Goal: Task Accomplishment & Management: Manage account settings

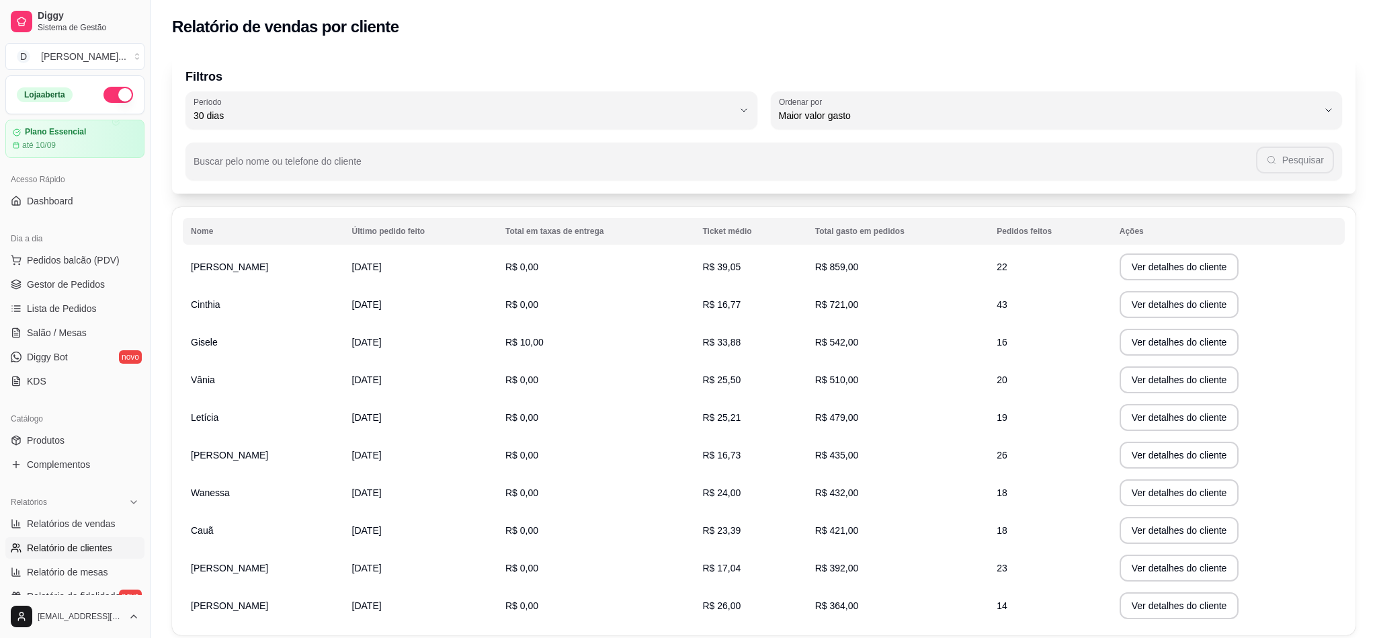
select select "30"
select select "HIGHEST_TOTAL_SPENT_WITH_ORDERS"
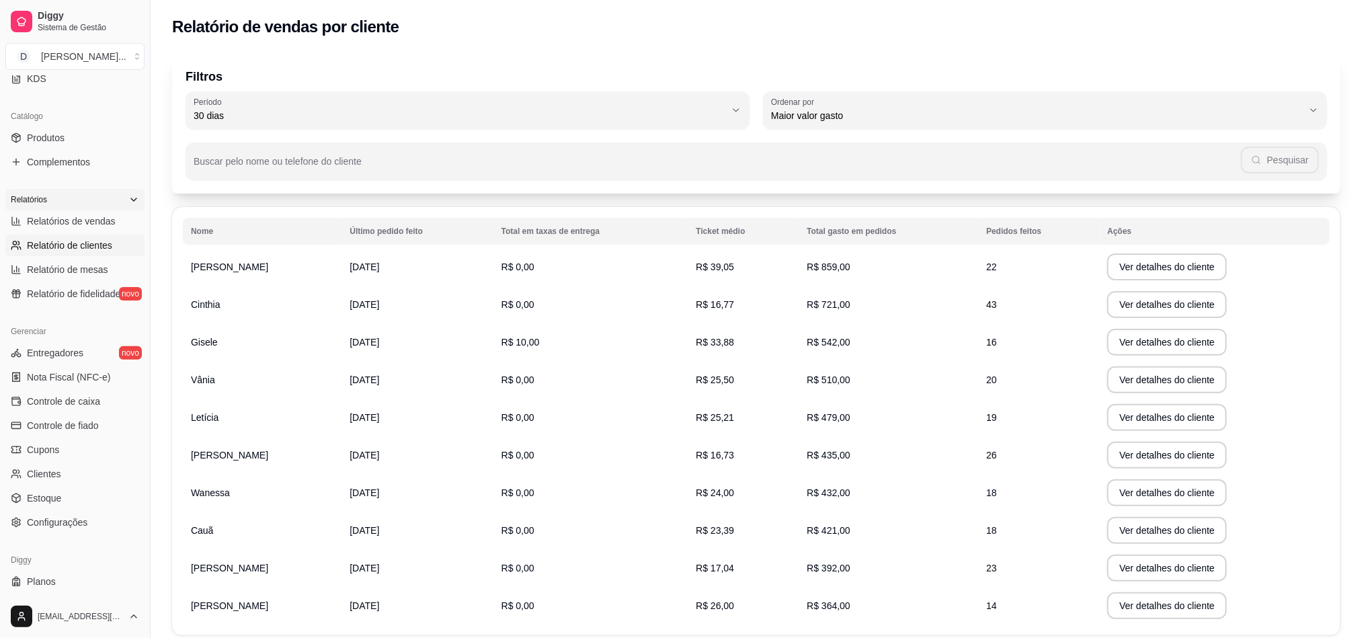
scroll to position [329, 0]
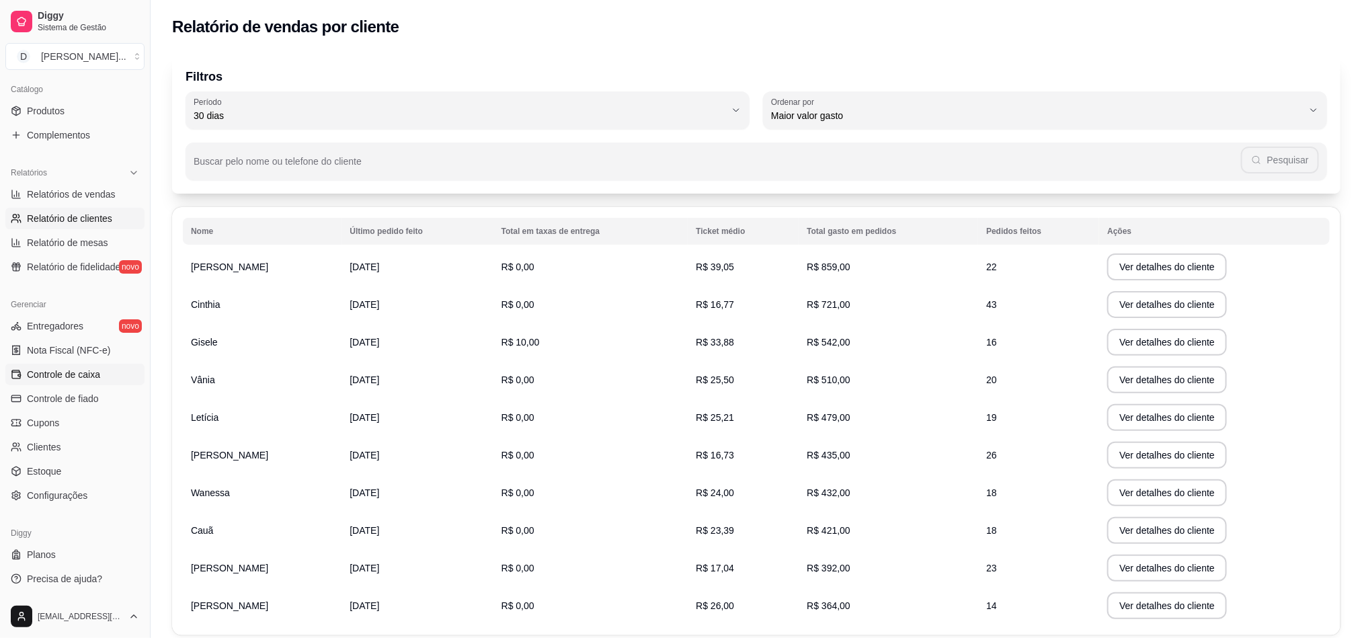
click at [95, 378] on span "Controle de caixa" at bounding box center [63, 374] width 73 height 13
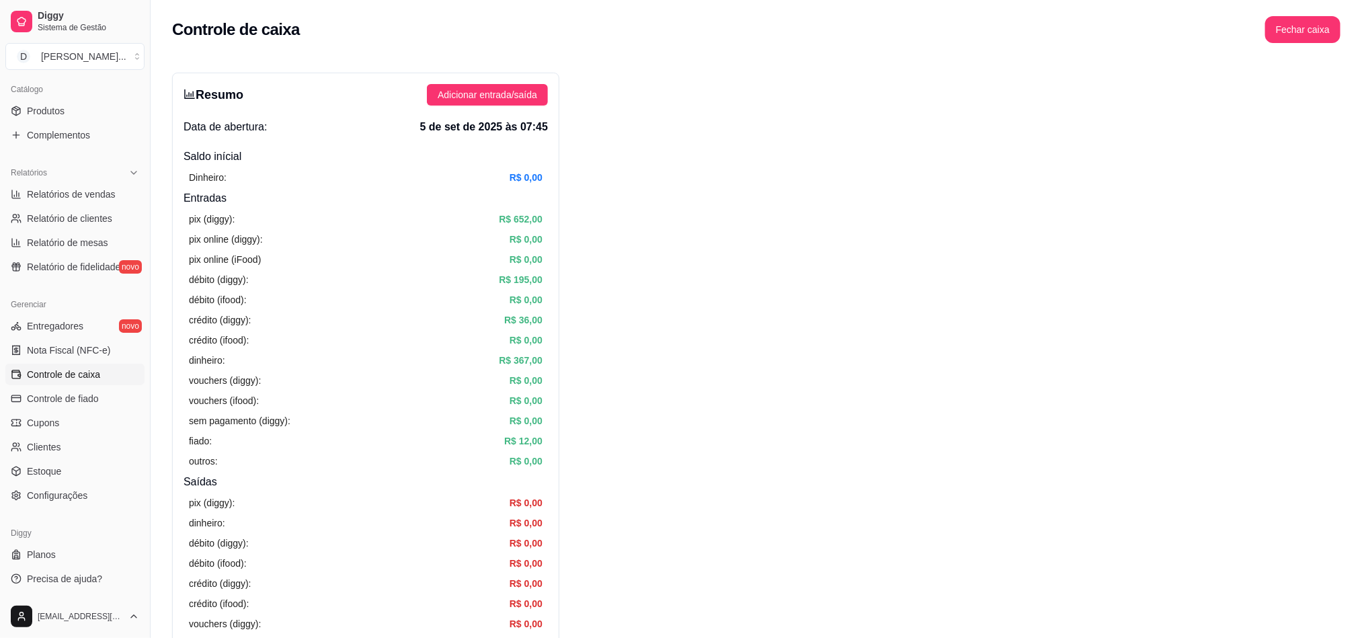
scroll to position [101, 0]
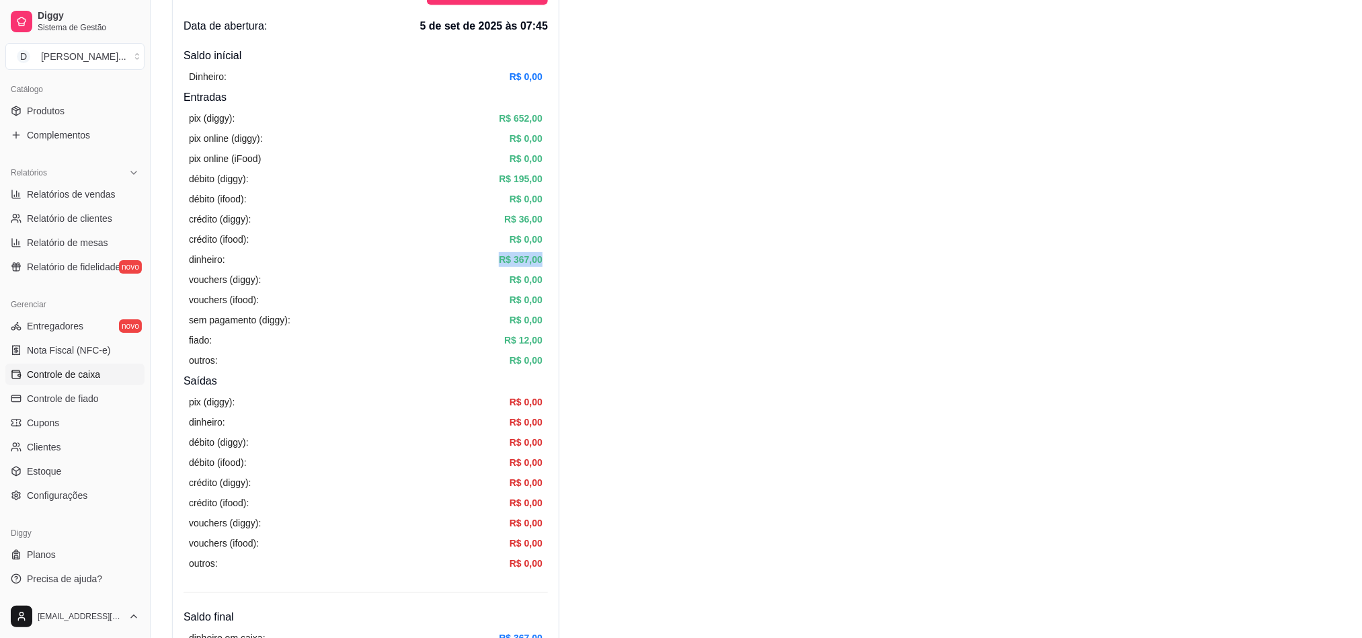
drag, startPoint x: 501, startPoint y: 257, endPoint x: 543, endPoint y: 255, distance: 42.4
click at [543, 255] on div "pix (diggy): R$ 652,00 pix online (diggy): R$ 0,00 pix online (iFood) R$ 0,00 d…" at bounding box center [366, 240] width 364 height 268
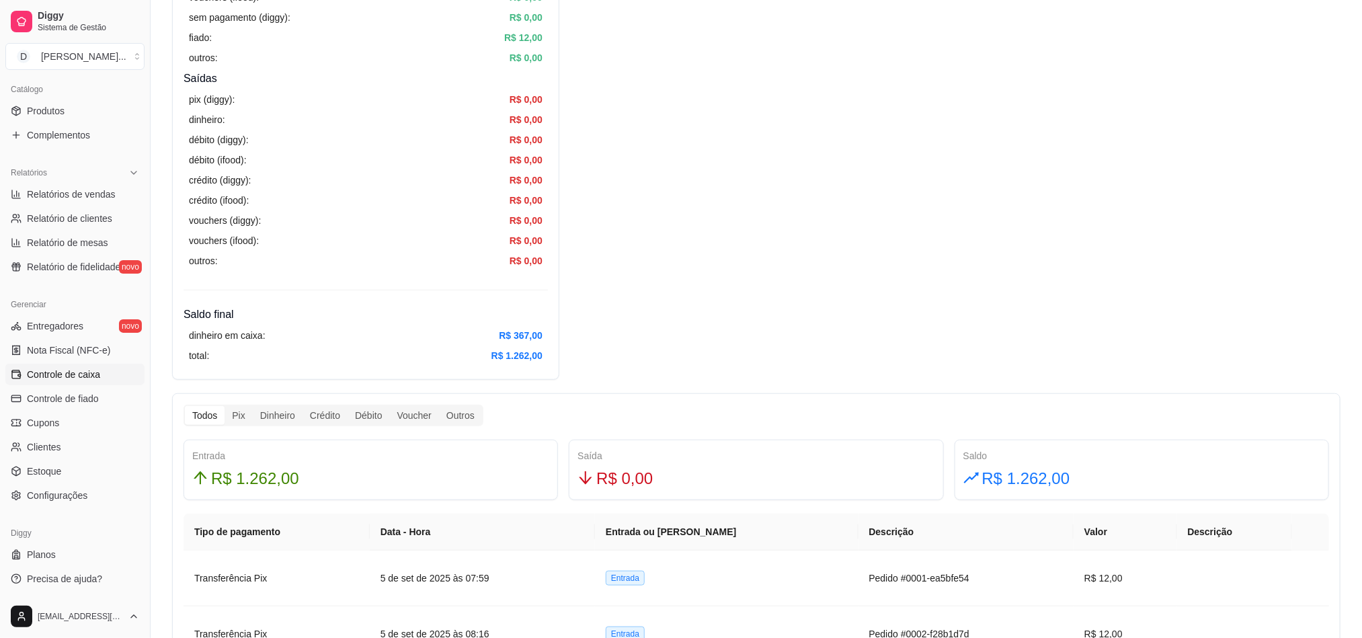
scroll to position [706, 0]
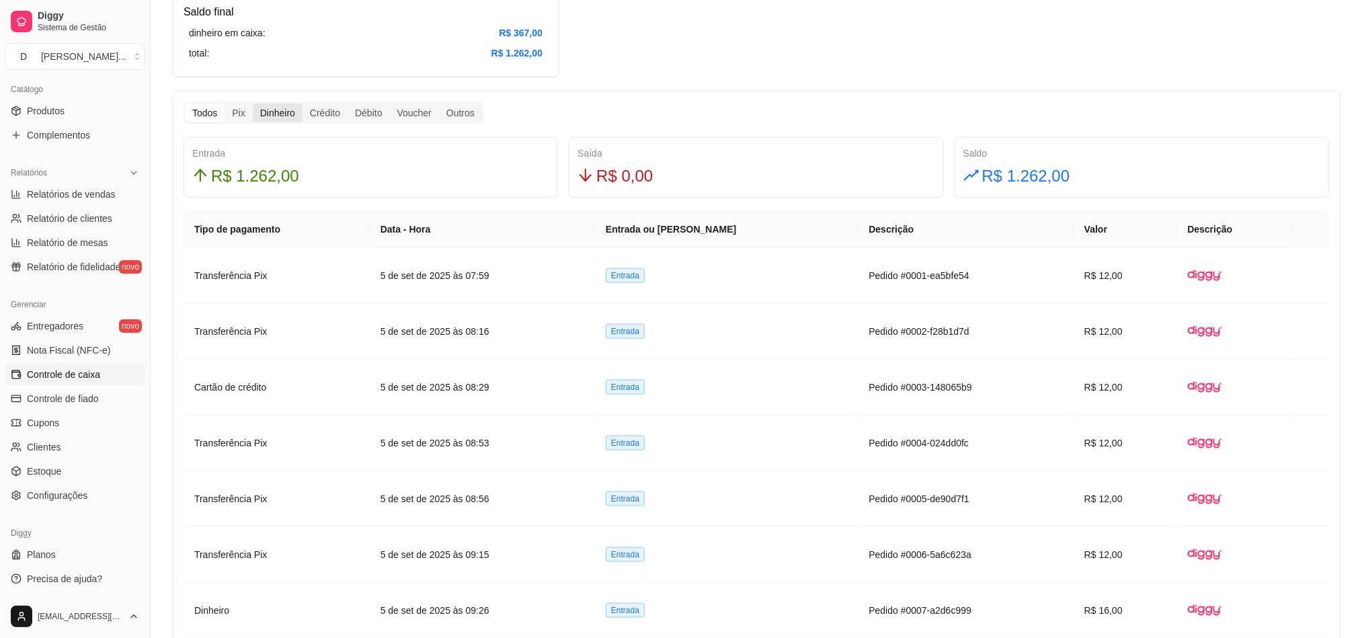
click at [290, 111] on div "Dinheiro" at bounding box center [278, 113] width 50 height 19
click at [253, 104] on input "Dinheiro" at bounding box center [253, 104] width 0 height 0
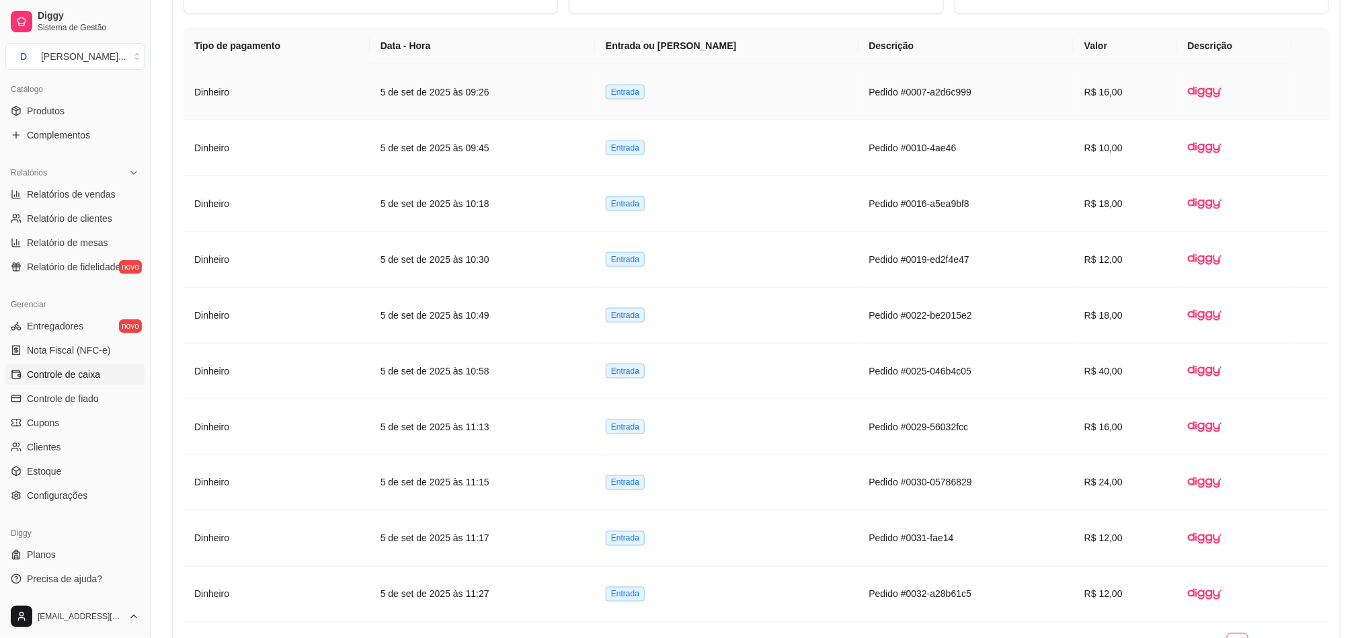
scroll to position [990, 0]
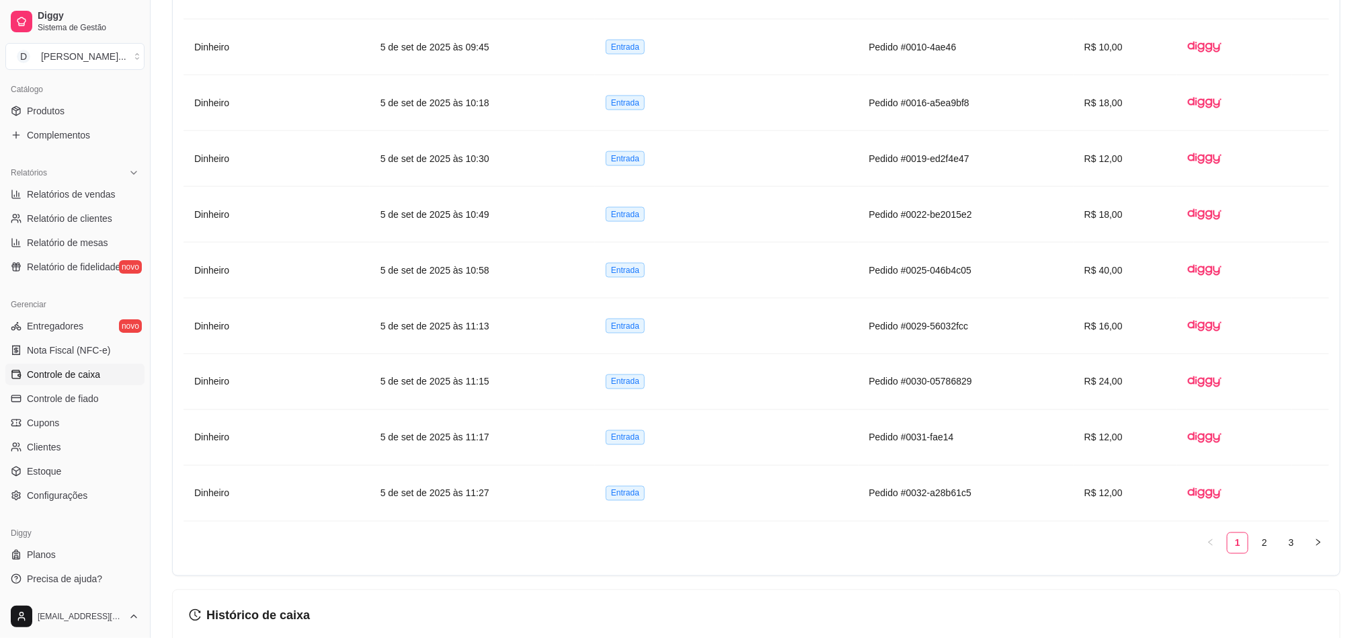
click at [1277, 554] on ul "1 2 3" at bounding box center [756, 543] width 1145 height 22
click at [1269, 553] on link "2" at bounding box center [1264, 543] width 20 height 20
click at [1305, 559] on div "Tipo de pagamento Data - Hora Entrada ou Saída Descrição Valor Descrição Dinhei…" at bounding box center [756, 246] width 1145 height 638
click at [1299, 553] on link "3" at bounding box center [1291, 543] width 20 height 20
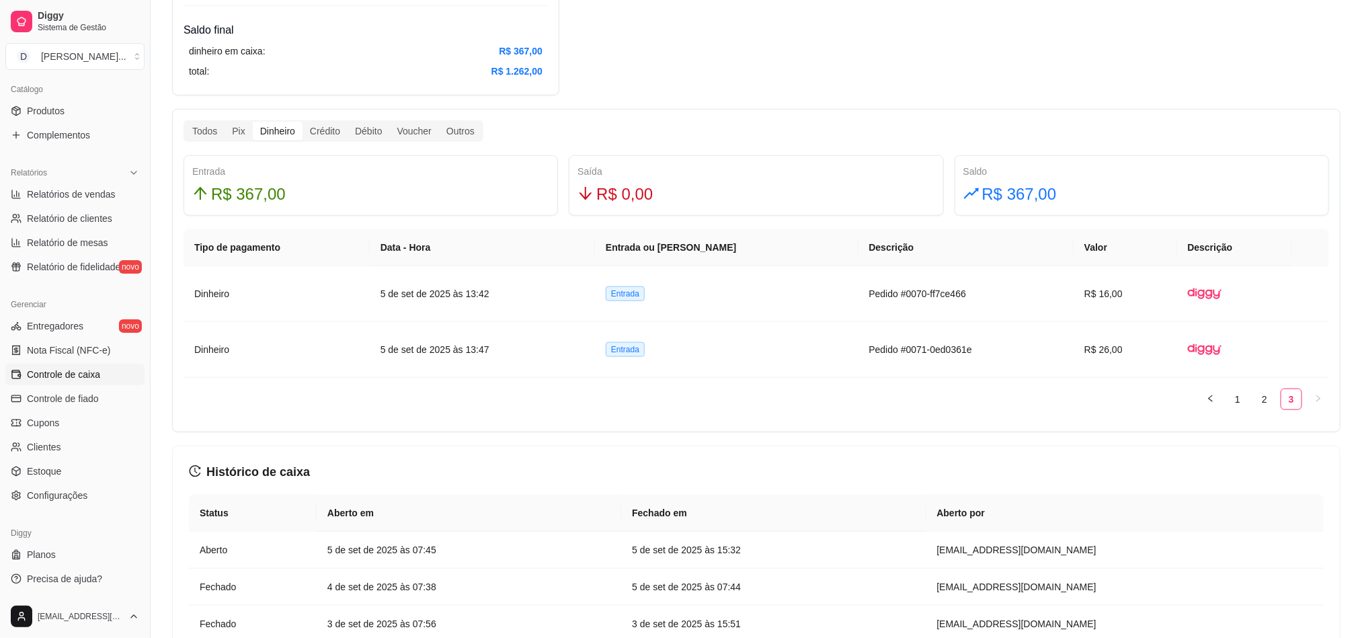
scroll to position [587, 0]
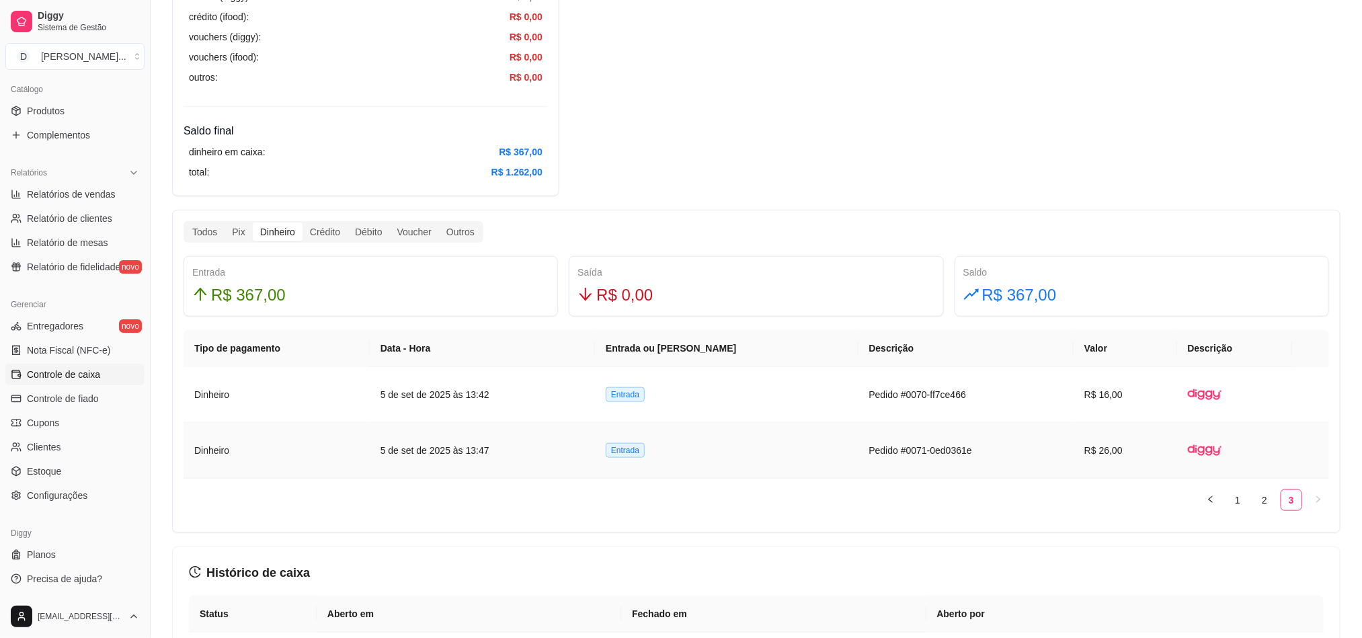
click at [212, 452] on article "Dinheiro" at bounding box center [276, 450] width 165 height 15
click at [698, 179] on div "Resumo Adicionar entrada/saída Data de abertura: 5 de set de 2025 às 07:45 Sald…" at bounding box center [756, 274] width 1168 height 1576
click at [1266, 508] on link "2" at bounding box center [1264, 500] width 20 height 20
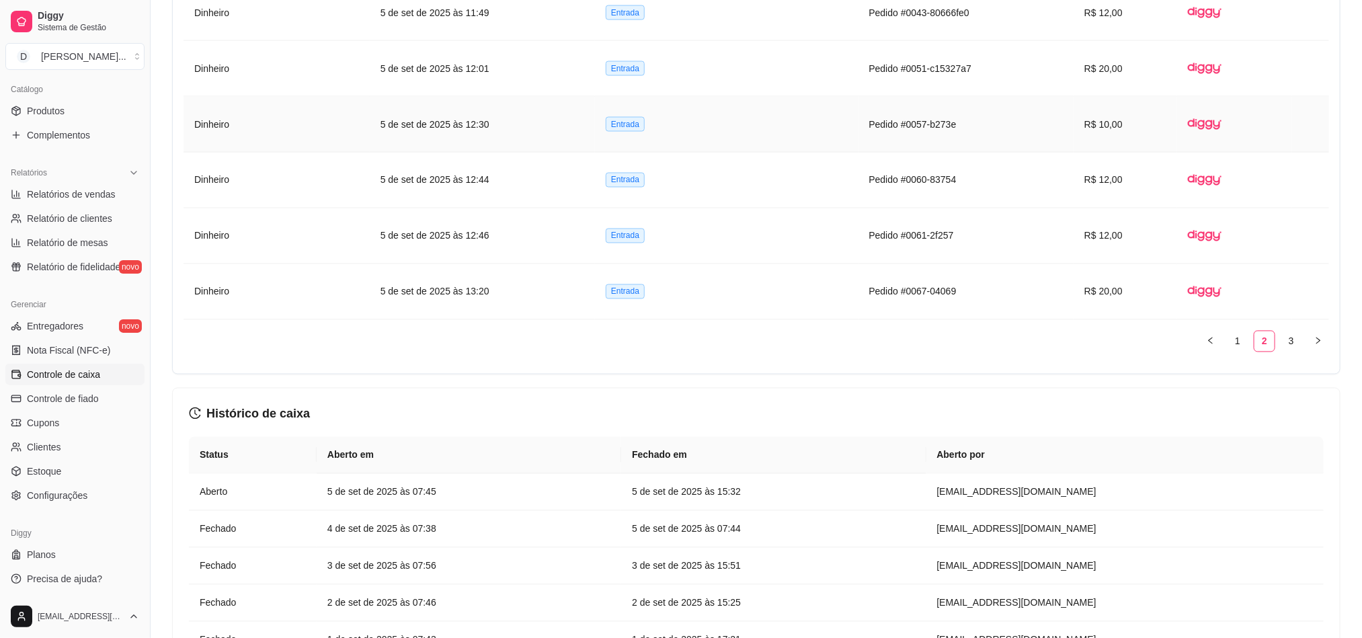
scroll to position [1293, 0]
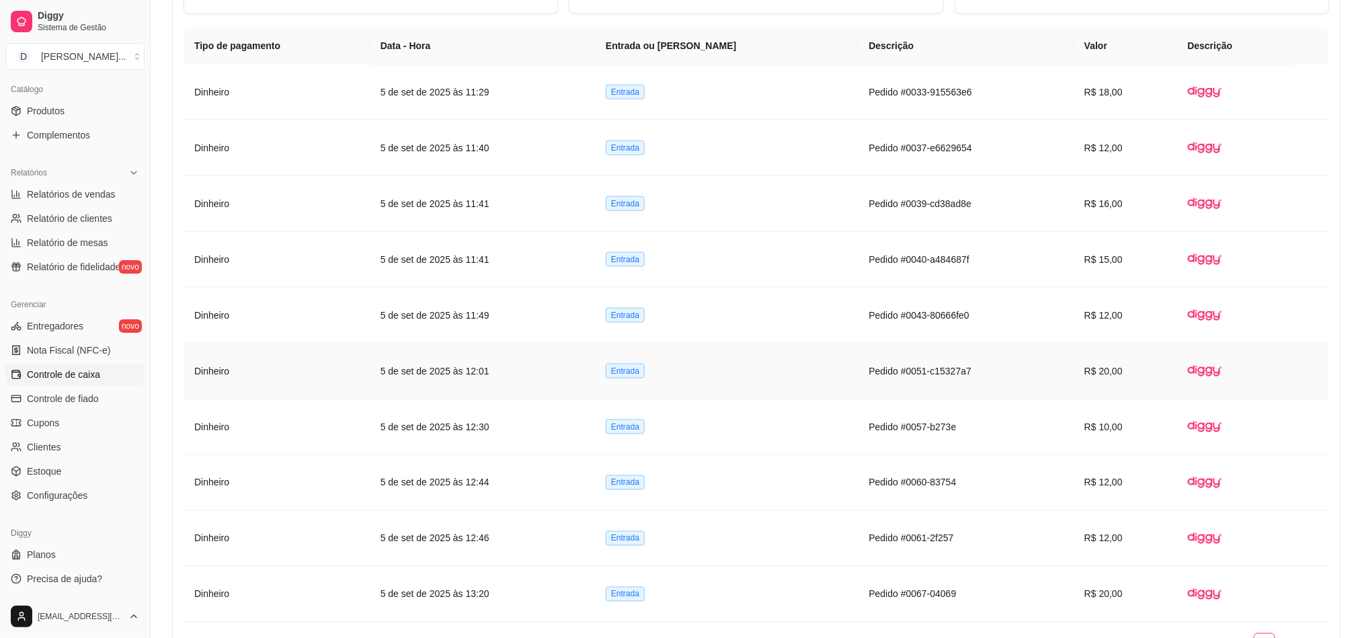
scroll to position [990, 0]
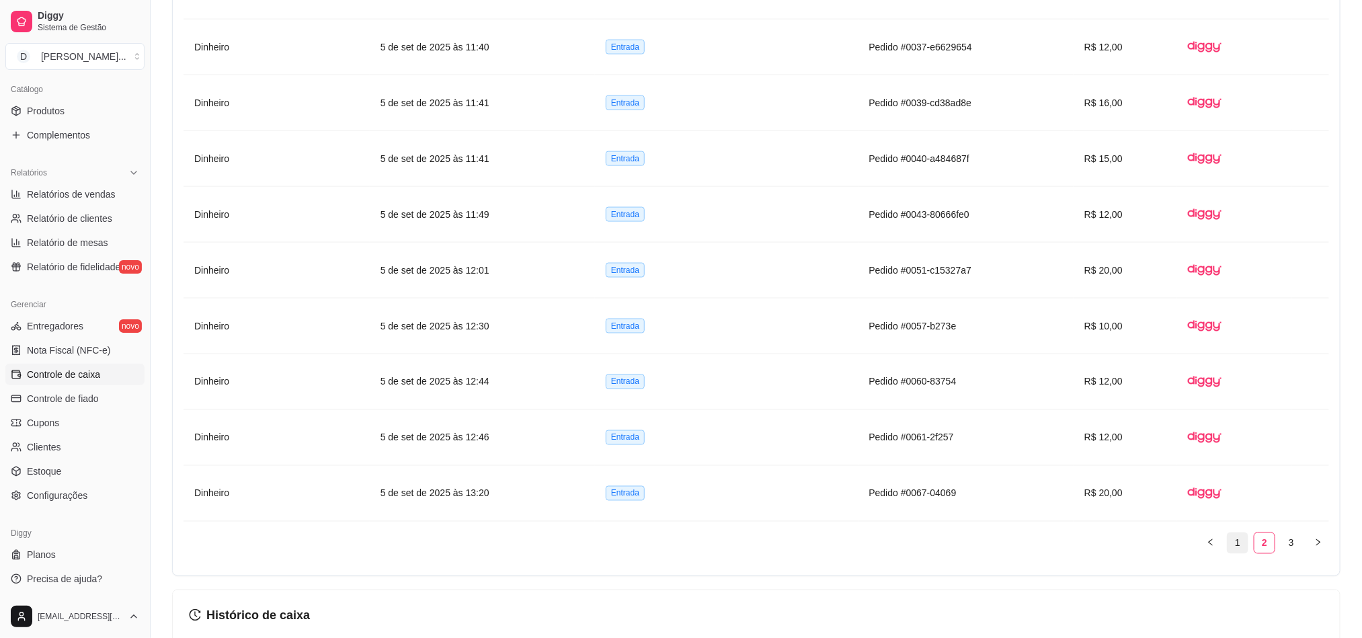
click at [1238, 553] on link "1" at bounding box center [1237, 543] width 20 height 20
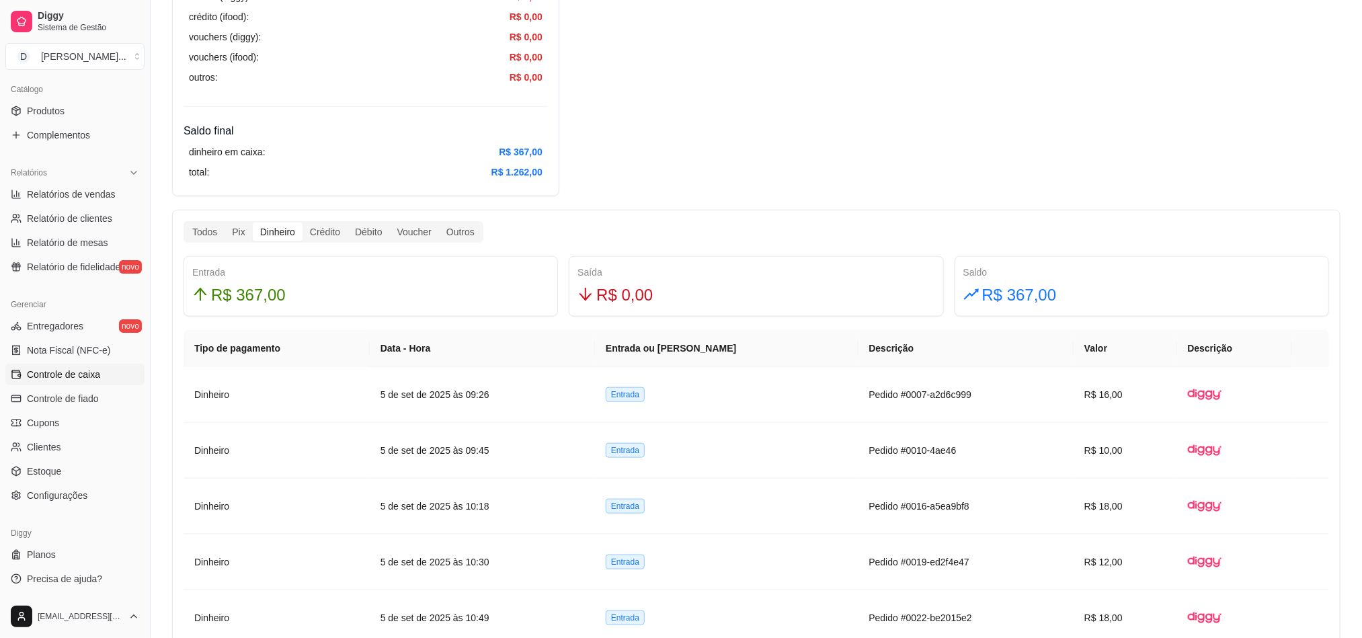
scroll to position [385, 0]
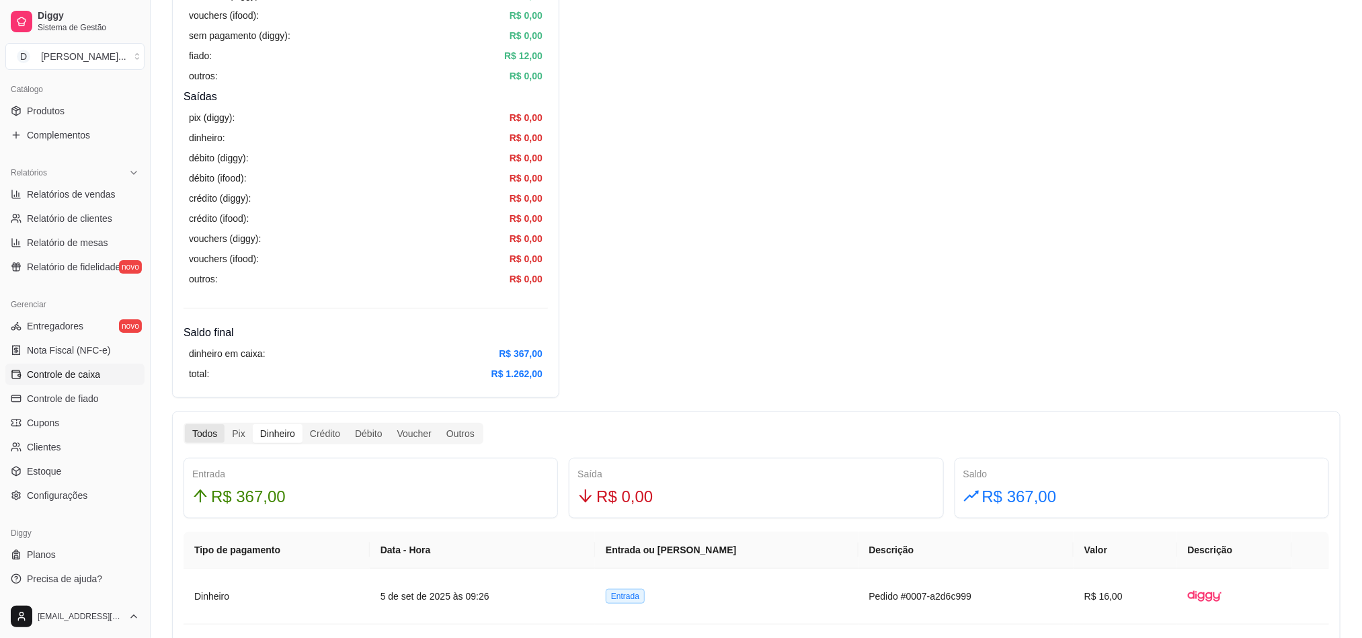
click at [200, 430] on div "Todos" at bounding box center [205, 433] width 40 height 19
click at [185, 424] on input "Todos" at bounding box center [185, 424] width 0 height 0
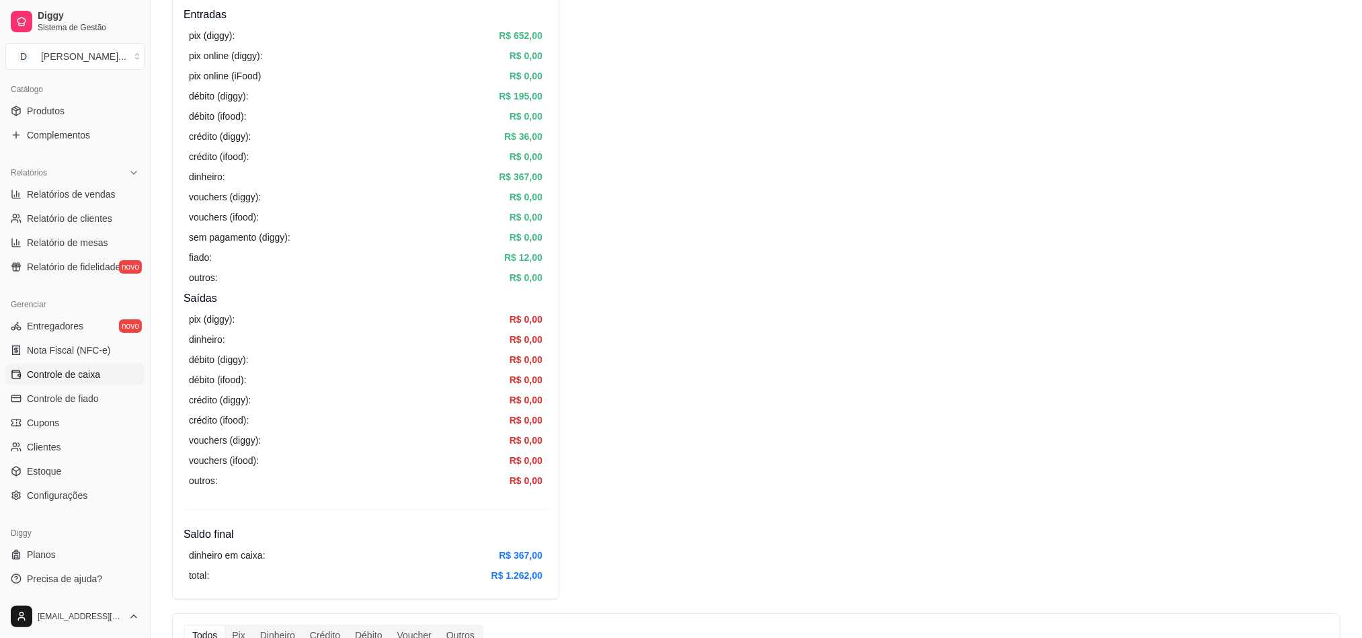
scroll to position [0, 0]
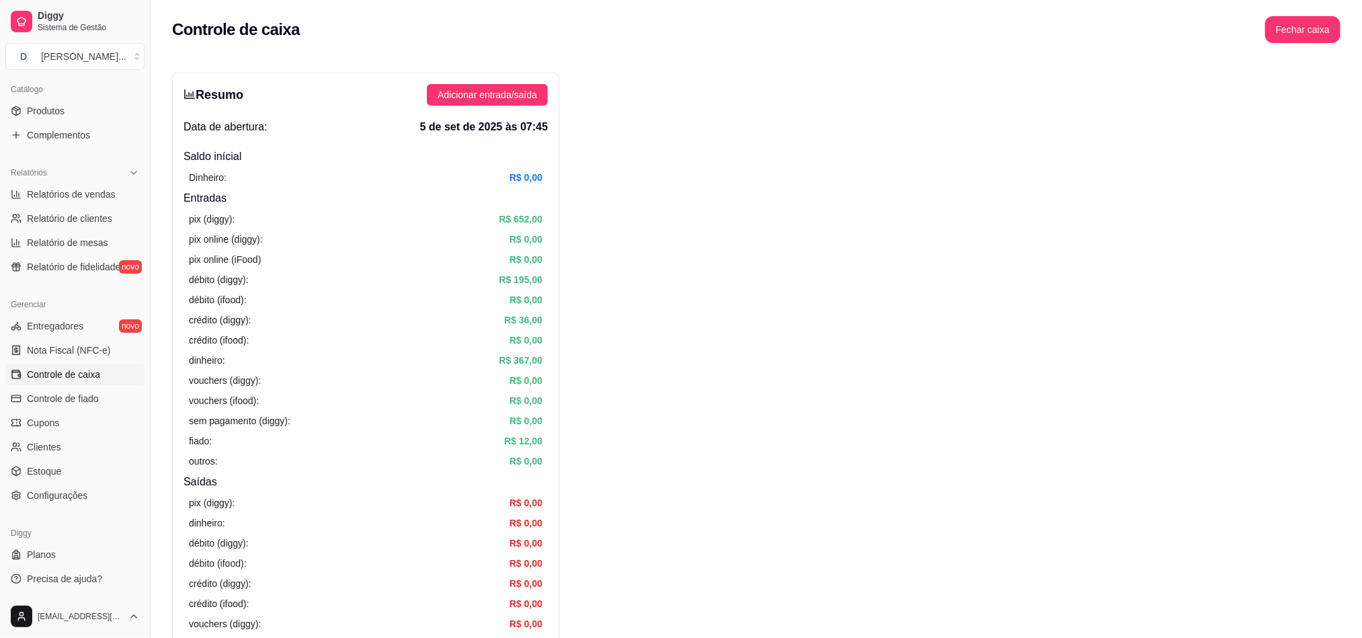
click at [504, 79] on div "Resumo Adicionar entrada/saída Data de abertura: 5 de set de 2025 às 07:45 Sald…" at bounding box center [365, 428] width 387 height 710
click at [517, 91] on span "Adicionar entrada/saída" at bounding box center [487, 94] width 99 height 15
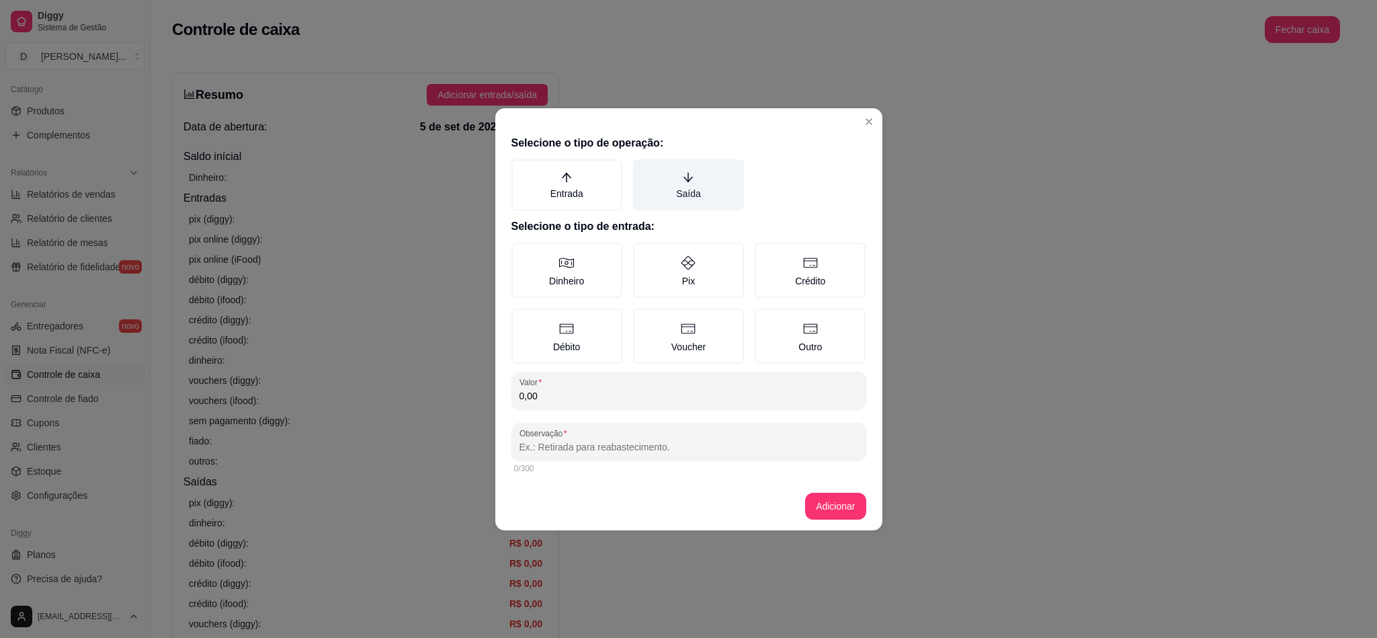
click at [688, 192] on label "Saída" at bounding box center [688, 184] width 111 height 51
click at [643, 169] on button "Saída" at bounding box center [638, 164] width 11 height 11
click at [593, 266] on label "Dinheiro" at bounding box center [567, 270] width 111 height 55
click at [522, 253] on button "Dinheiro" at bounding box center [516, 247] width 11 height 11
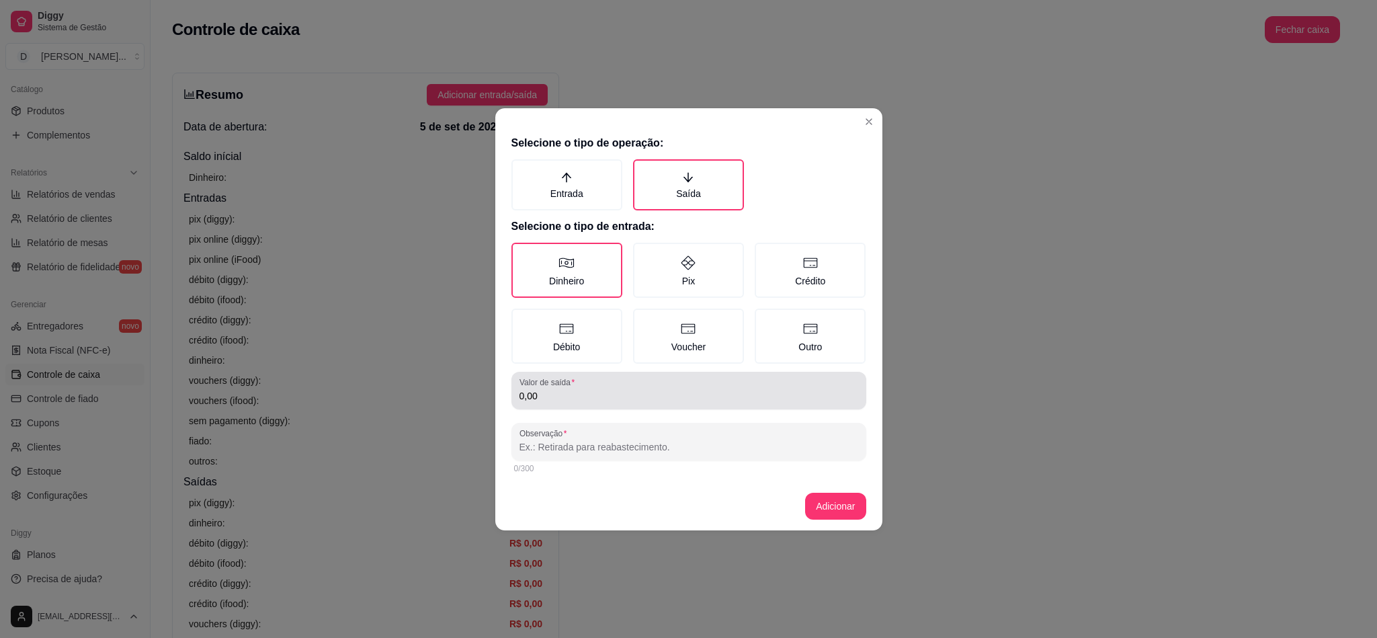
click at [581, 391] on input "0,00" at bounding box center [689, 395] width 339 height 13
type input "60,00"
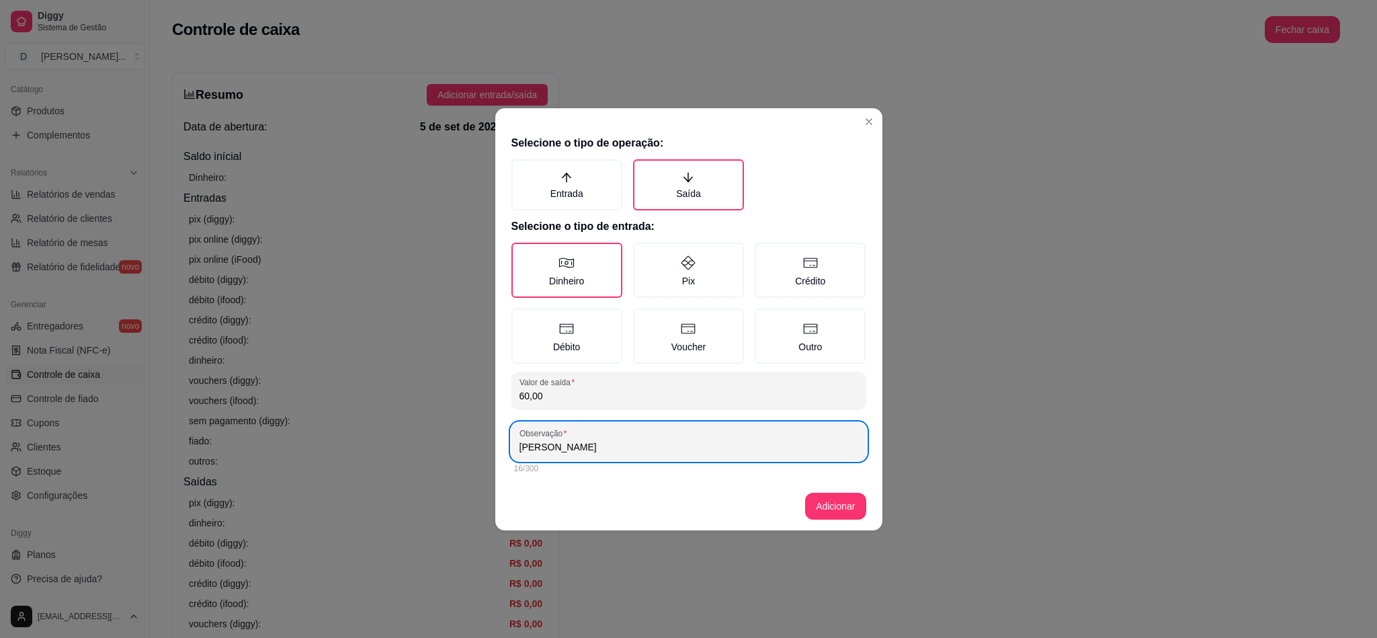
click at [594, 442] on input "[PERSON_NAME]" at bounding box center [689, 446] width 339 height 13
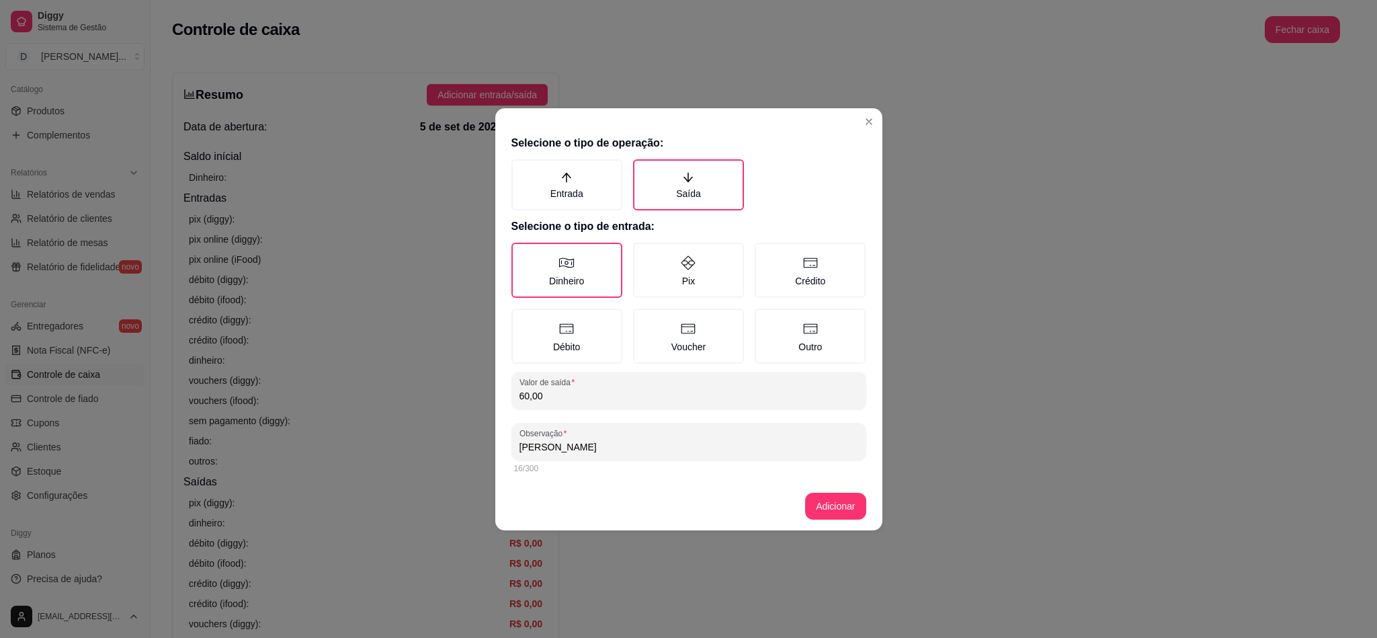
click at [594, 442] on input "[PERSON_NAME]" at bounding box center [689, 446] width 339 height 13
type input "[PERSON_NAME]"
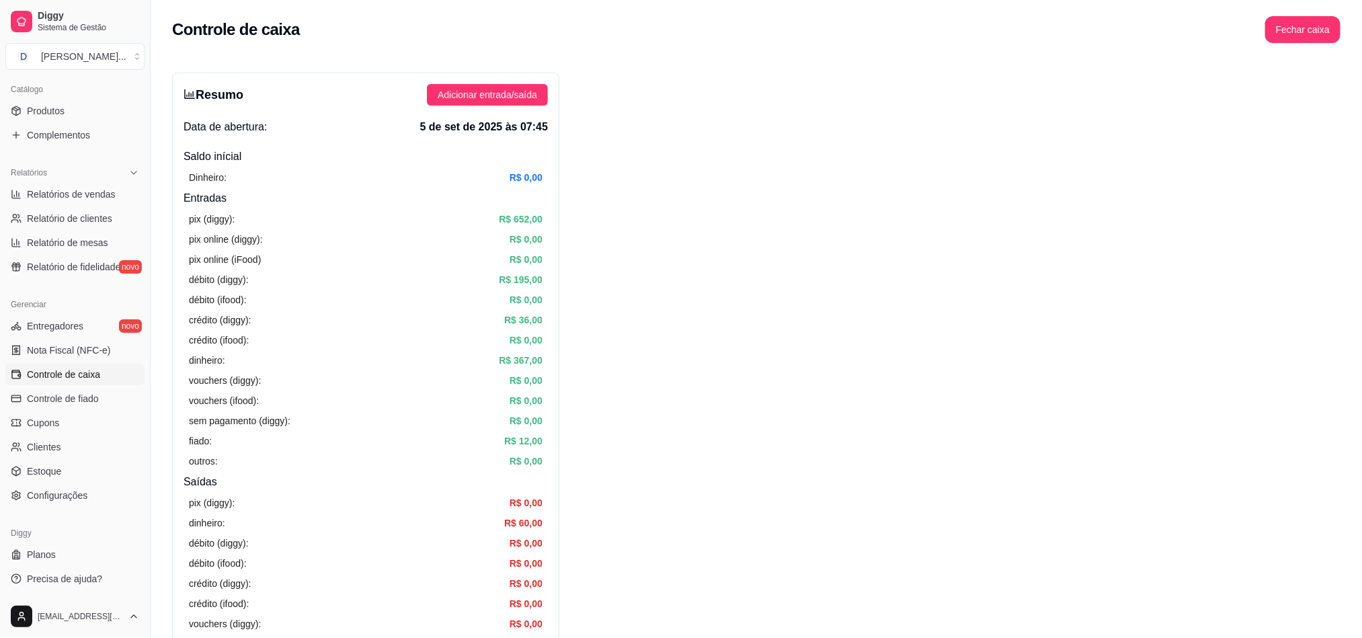
click at [470, 93] on span "Adicionar entrada/saída" at bounding box center [487, 94] width 99 height 15
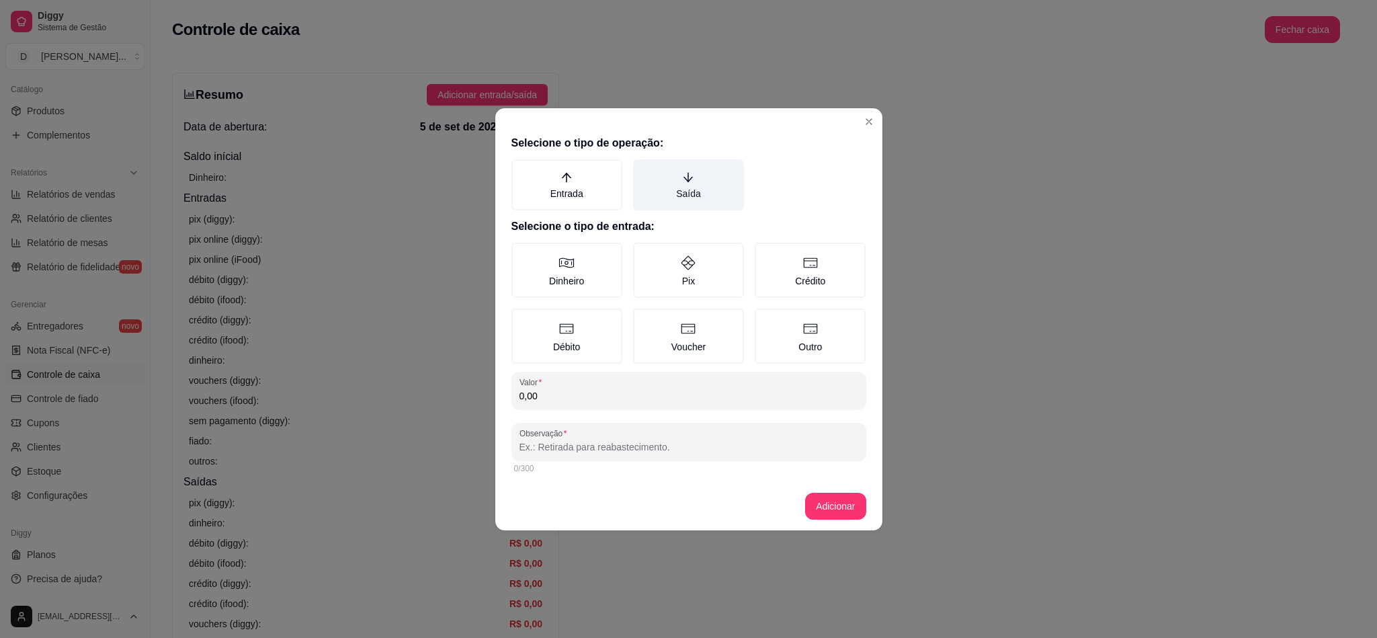
click at [663, 202] on label "Saída" at bounding box center [688, 184] width 111 height 51
click at [643, 169] on button "Saída" at bounding box center [638, 164] width 11 height 11
click at [555, 277] on label "Dinheiro" at bounding box center [567, 270] width 111 height 55
click at [522, 253] on button "Dinheiro" at bounding box center [516, 247] width 11 height 11
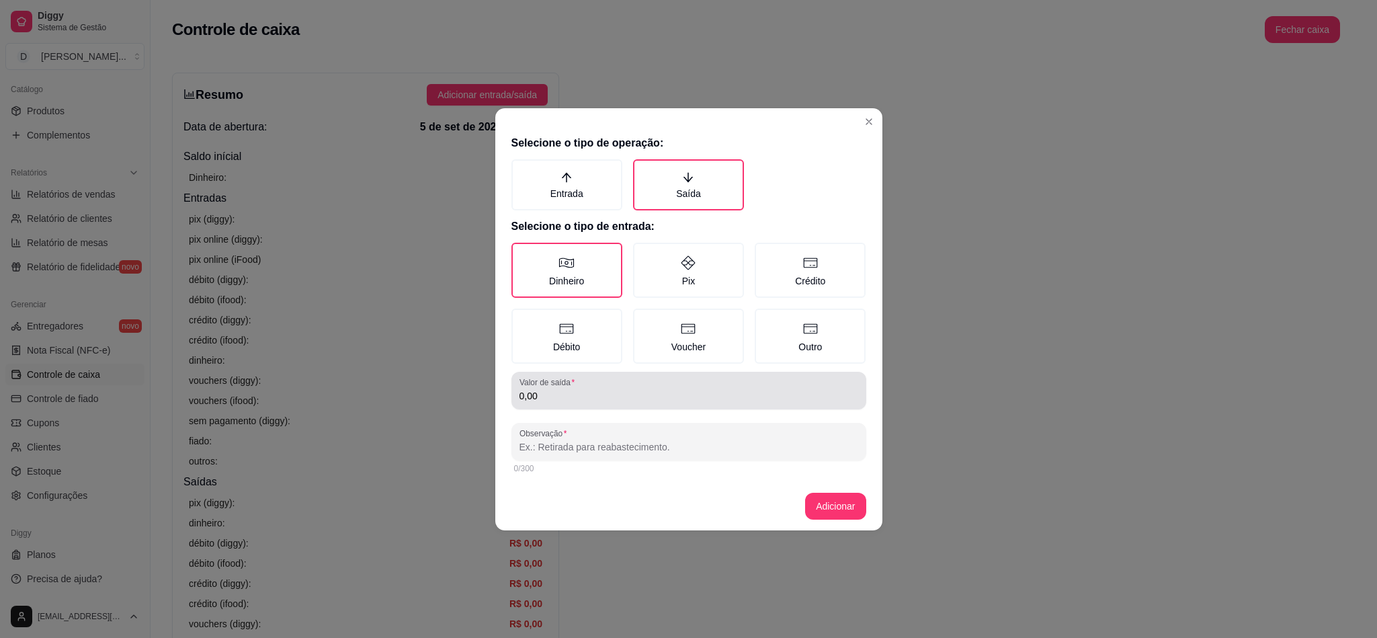
click at [559, 372] on div "Valor de saída 0,00" at bounding box center [689, 391] width 355 height 38
type input "65,00"
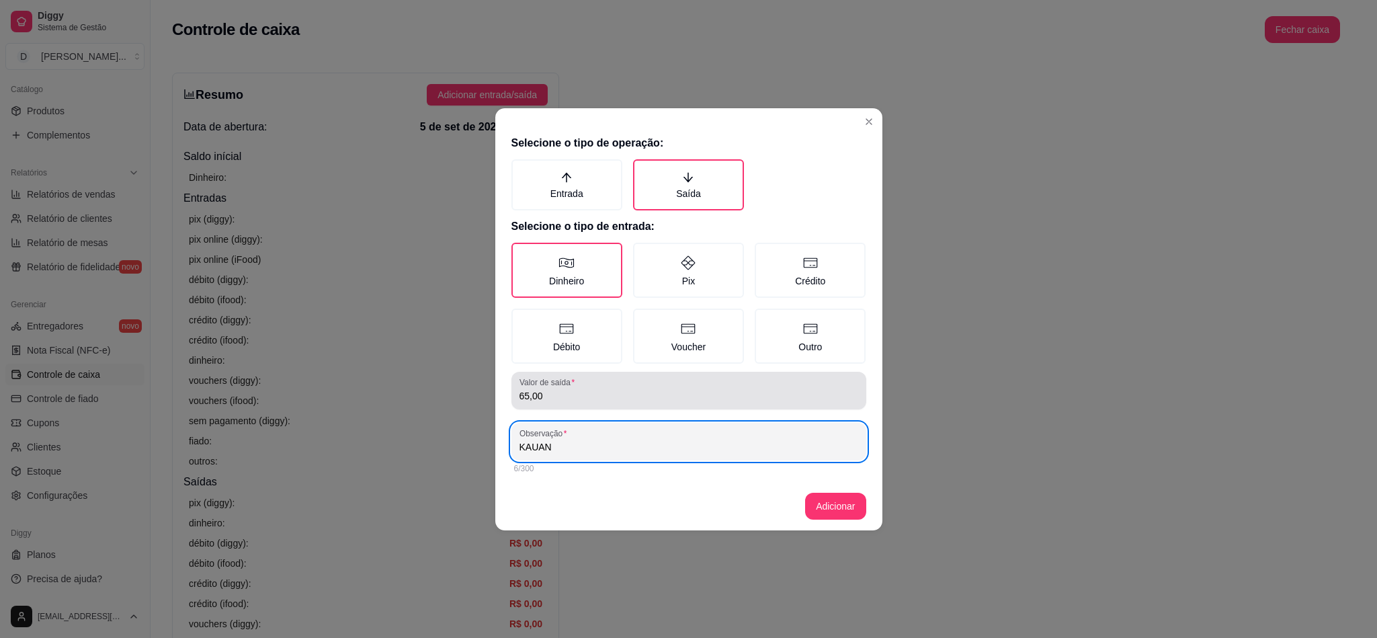
paste input "MOTOQUEIRO"
type input "[PERSON_NAME]"
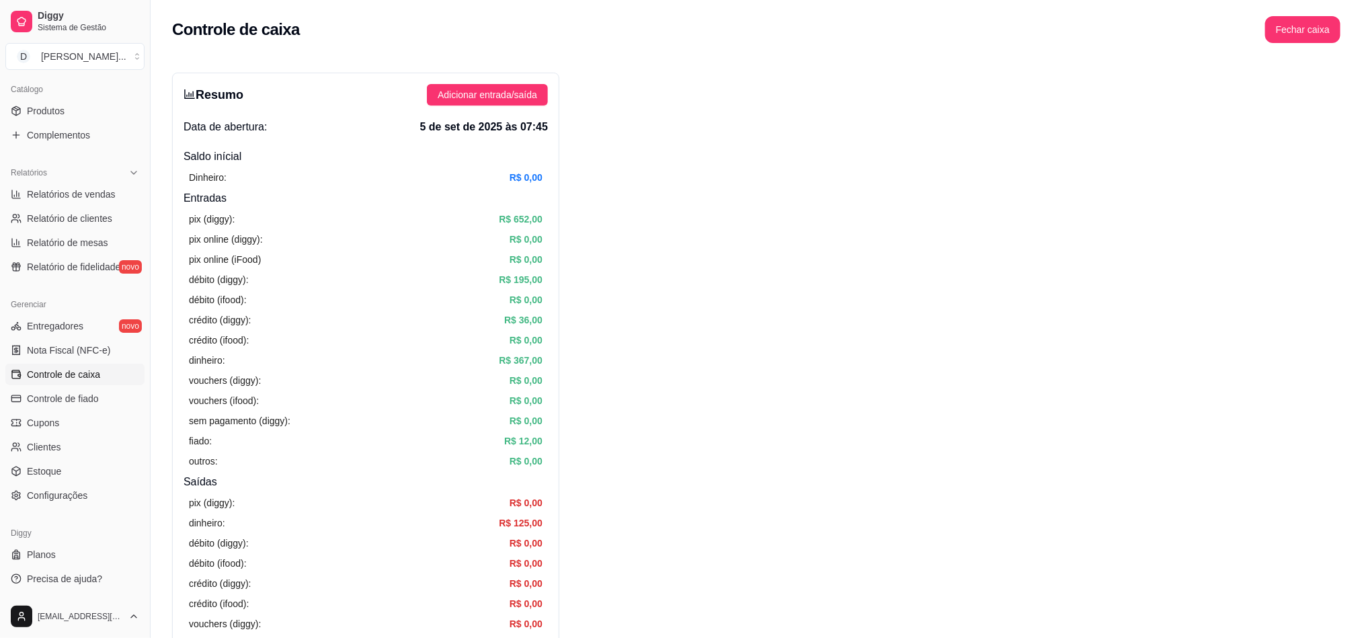
click at [493, 111] on div "Resumo Adicionar entrada/saída Data de abertura: 5 de set de 2025 às 07:45 Sald…" at bounding box center [365, 428] width 387 height 710
click at [493, 107] on div "Resumo Adicionar entrada/saída Data de abertura: 5 de set de 2025 às 07:45 Sald…" at bounding box center [365, 428] width 387 height 710
click at [493, 104] on button "Adicionar entrada/saída" at bounding box center [487, 95] width 121 height 22
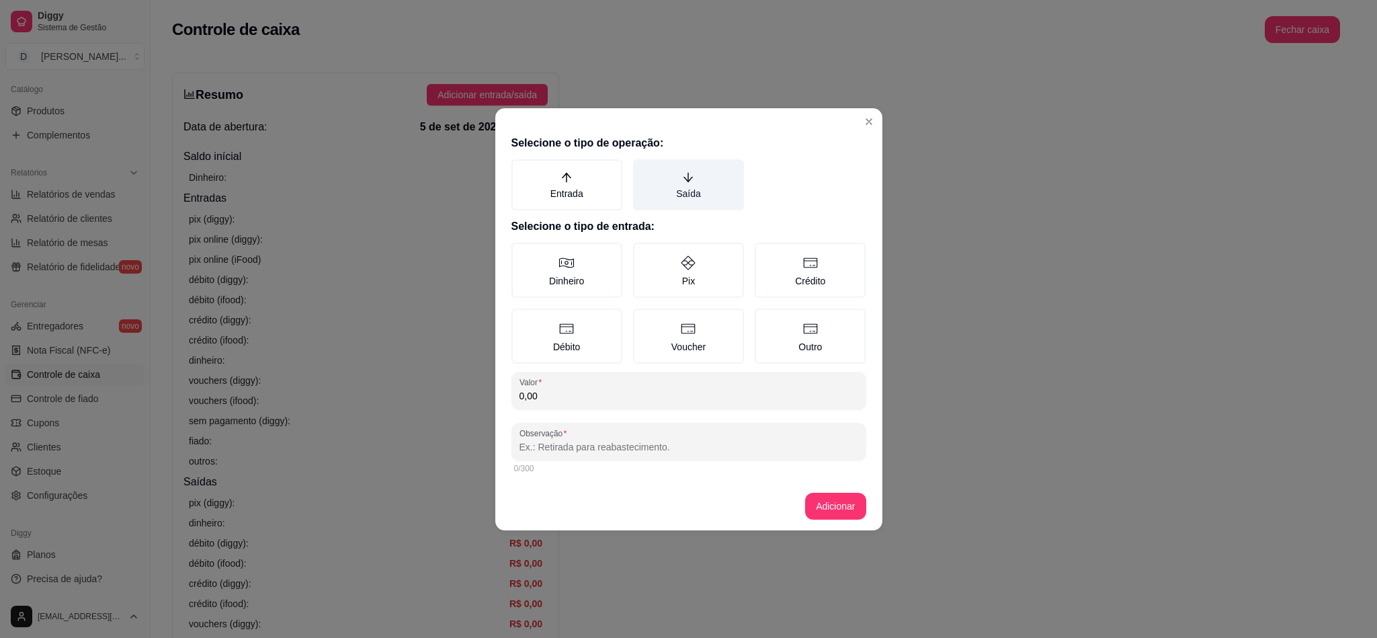
click at [686, 190] on label "Saída" at bounding box center [688, 184] width 111 height 51
click at [643, 169] on button "Saída" at bounding box center [638, 164] width 11 height 11
click at [589, 259] on label "Dinheiro" at bounding box center [567, 270] width 111 height 55
click at [522, 253] on button "Dinheiro" at bounding box center [516, 247] width 11 height 11
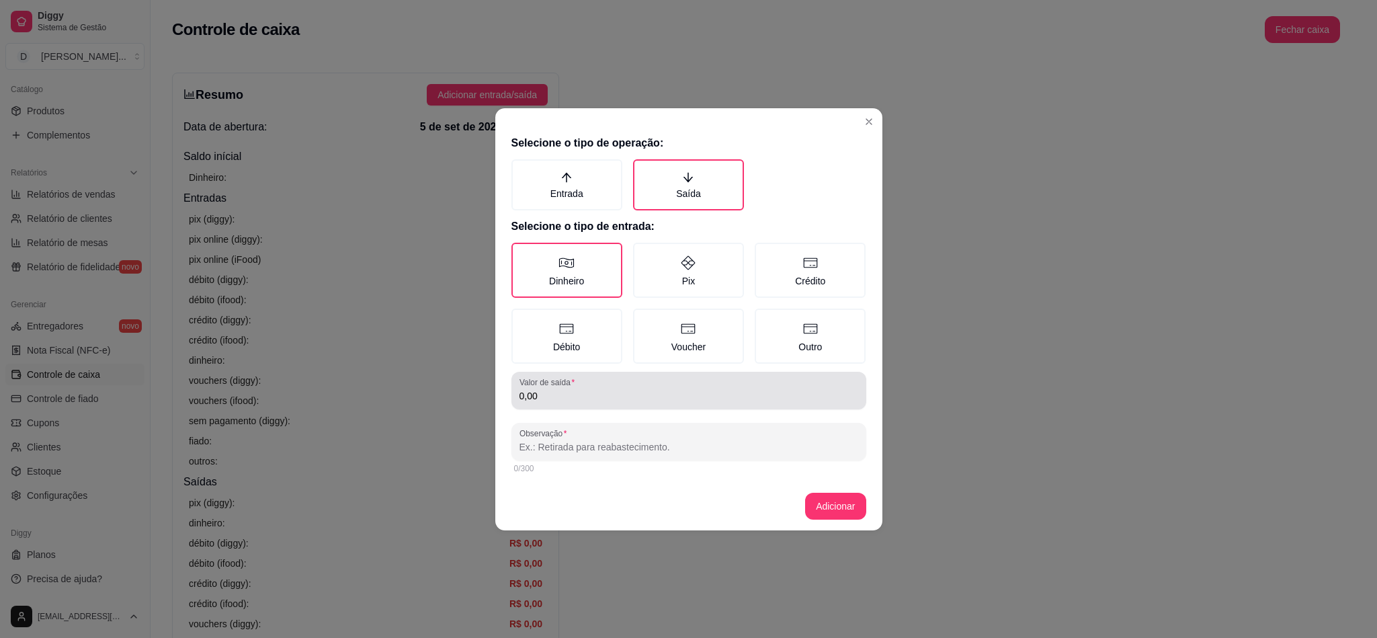
click at [581, 406] on div "Valor de saída 0,00" at bounding box center [689, 391] width 355 height 38
type input "65,00"
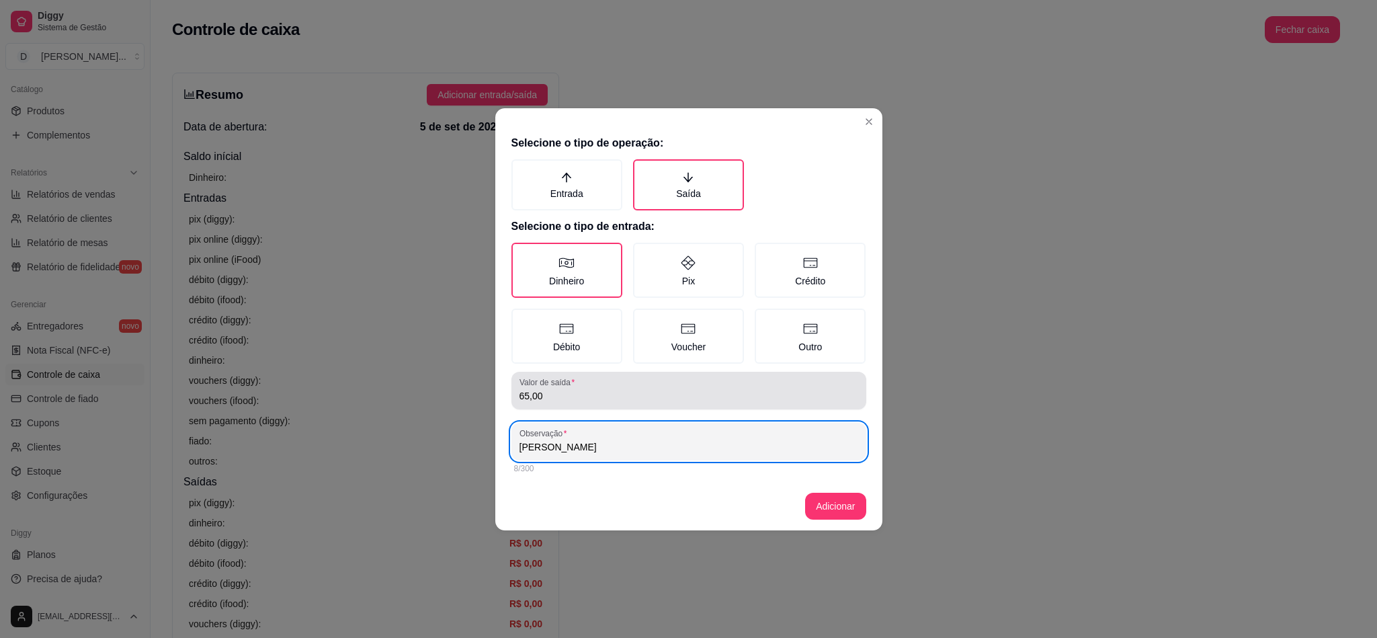
paste input "MOTOQUEIRO"
type input "[PERSON_NAME]"
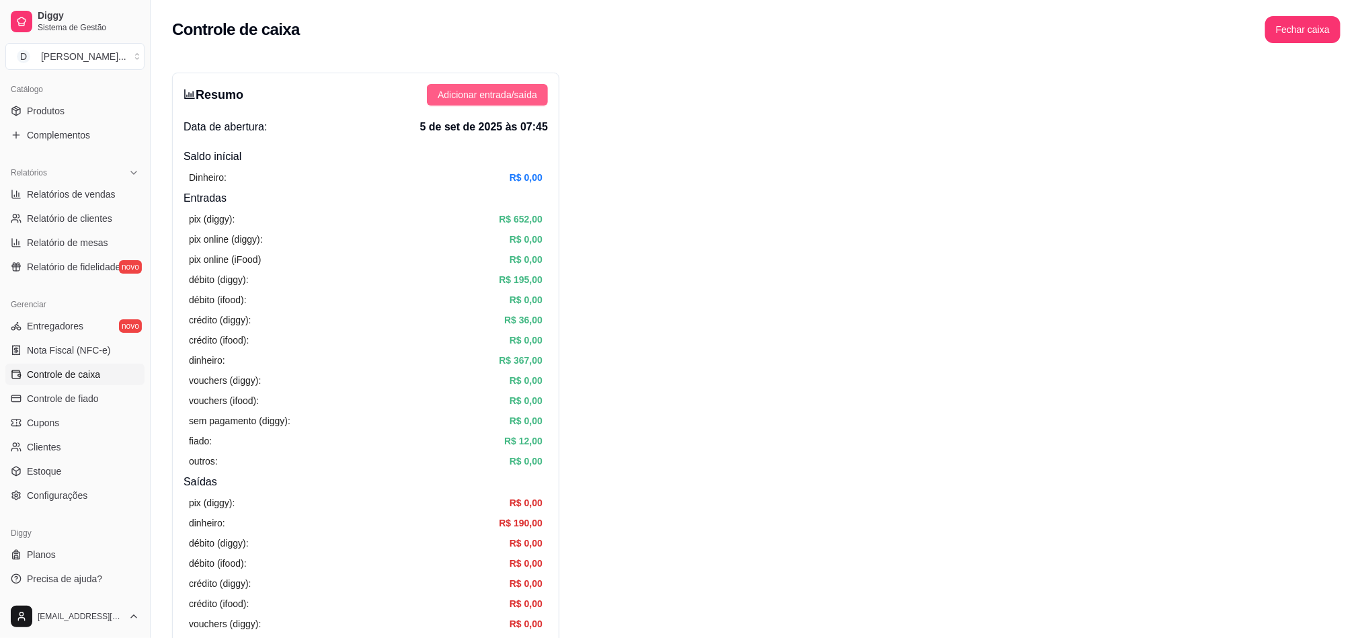
click at [489, 101] on span "Adicionar entrada/saída" at bounding box center [487, 94] width 99 height 15
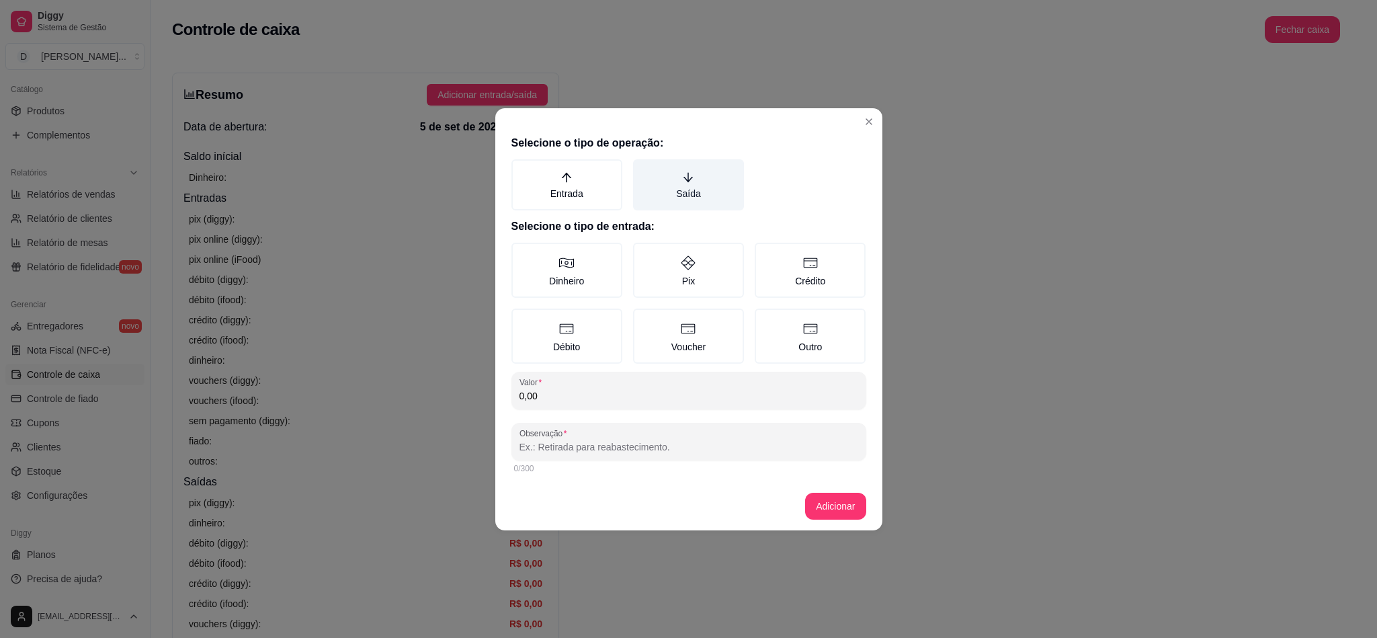
click at [700, 208] on label "Saída" at bounding box center [688, 184] width 111 height 51
click at [643, 169] on button "Saída" at bounding box center [638, 164] width 11 height 11
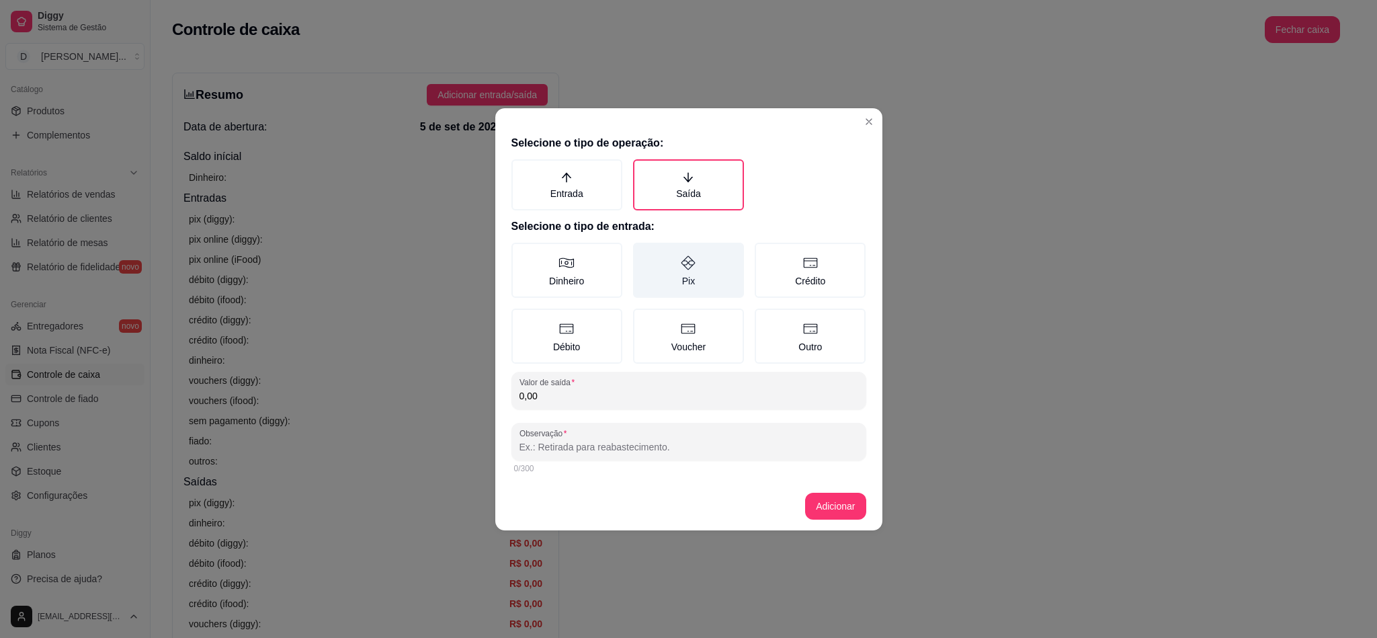
click at [672, 294] on label "Pix" at bounding box center [688, 270] width 111 height 55
click at [643, 253] on button "Pix" at bounding box center [638, 247] width 11 height 11
type button "PIX"
click at [573, 400] on input "0,00" at bounding box center [689, 395] width 339 height 13
type input "2,50"
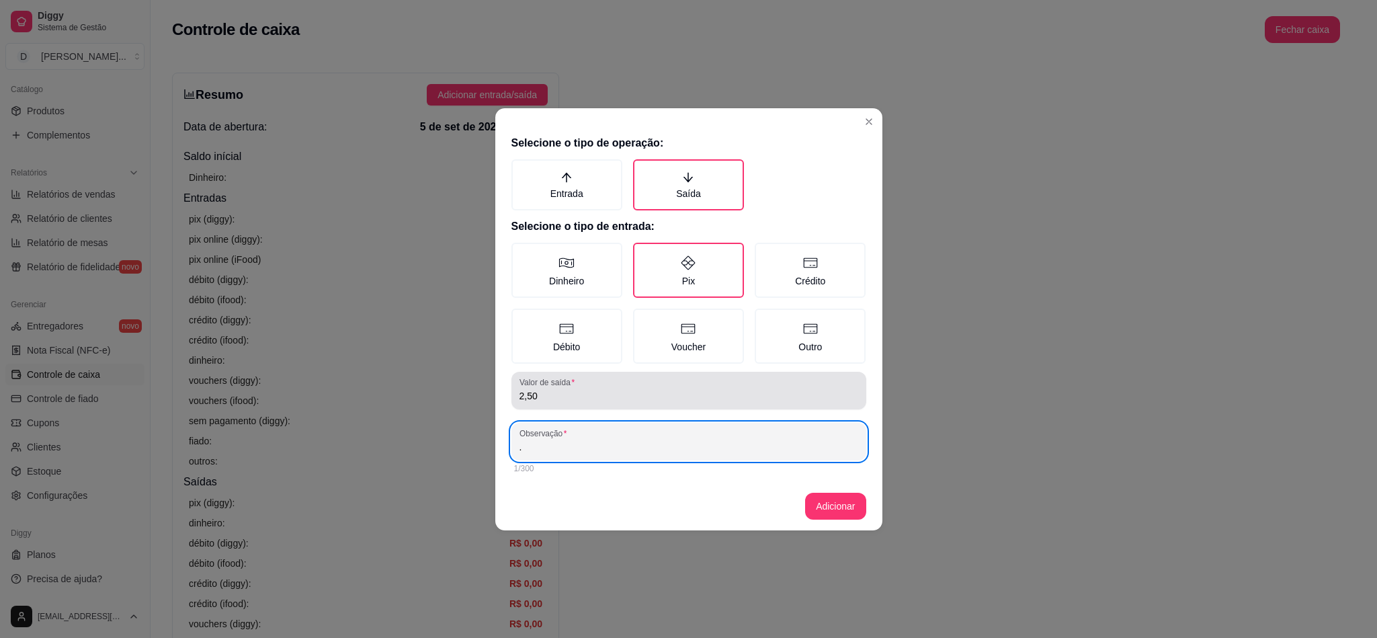
type input "."
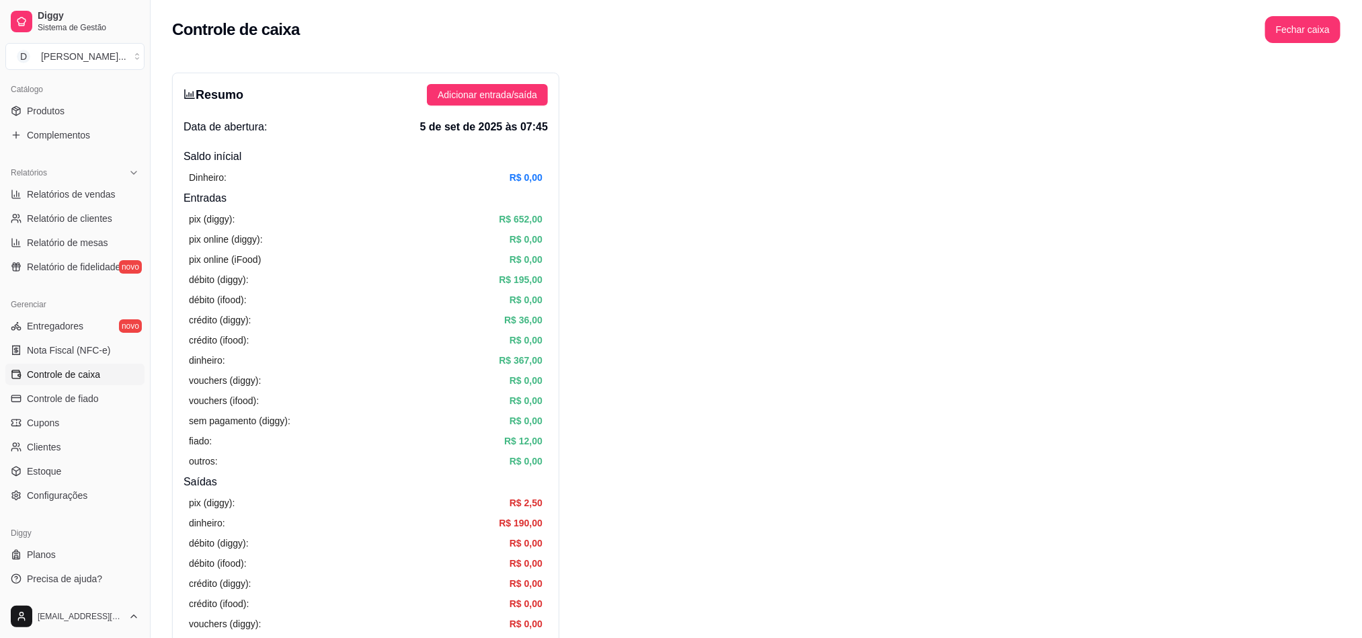
click at [483, 73] on div "Resumo Adicionar entrada/saída Data de abertura: 5 de set de 2025 às 07:45 Sald…" at bounding box center [365, 428] width 387 height 710
click at [492, 89] on span "Adicionar entrada/saída" at bounding box center [487, 94] width 99 height 15
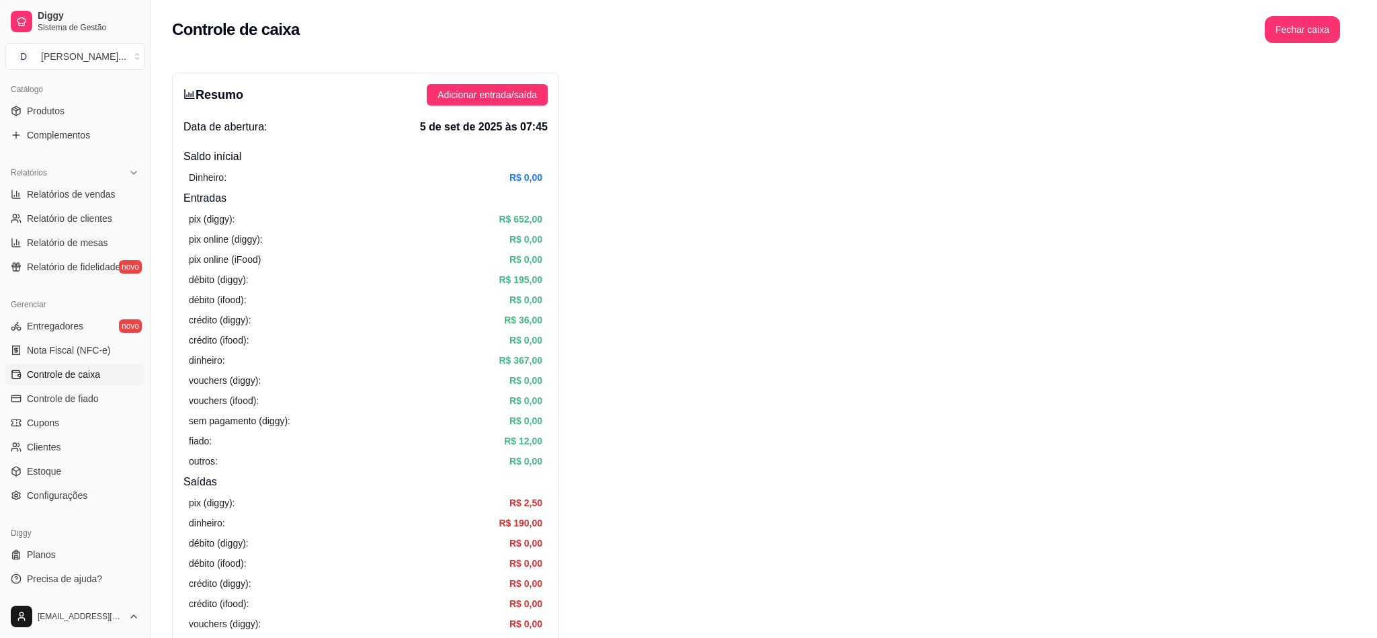
click at [714, 218] on h2 "Selecione o tipo de entrada:" at bounding box center [688, 226] width 355 height 16
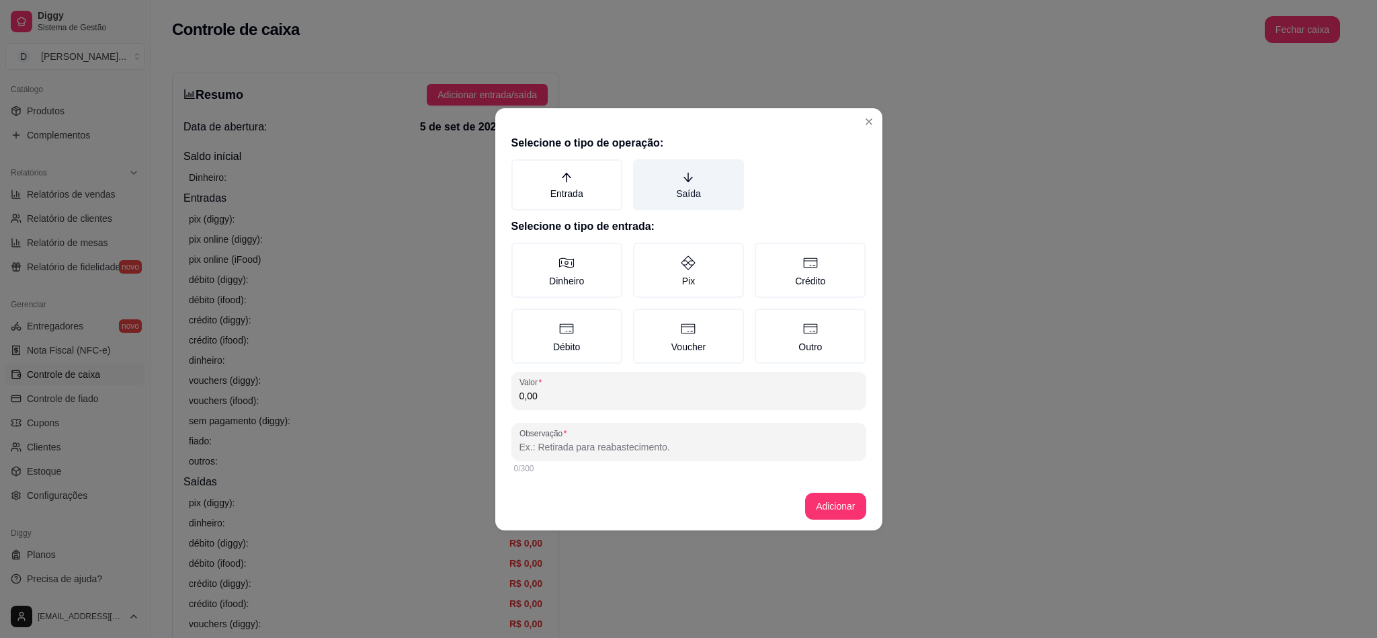
click at [688, 198] on label "Saída" at bounding box center [688, 184] width 111 height 51
click at [643, 169] on button "Saída" at bounding box center [638, 164] width 11 height 11
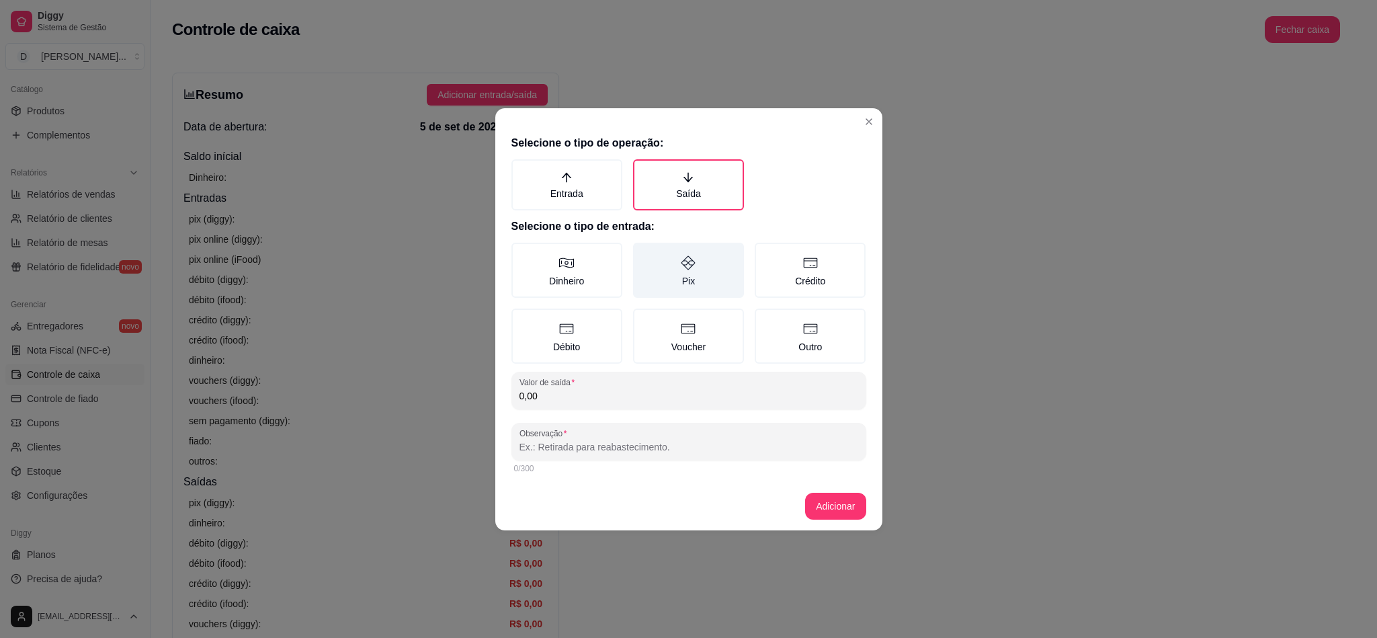
click at [650, 253] on label "Pix" at bounding box center [688, 270] width 111 height 55
click at [643, 253] on button "Pix" at bounding box center [638, 247] width 11 height 11
click at [561, 394] on input "0,00" at bounding box center [689, 395] width 339 height 13
type input "38,00"
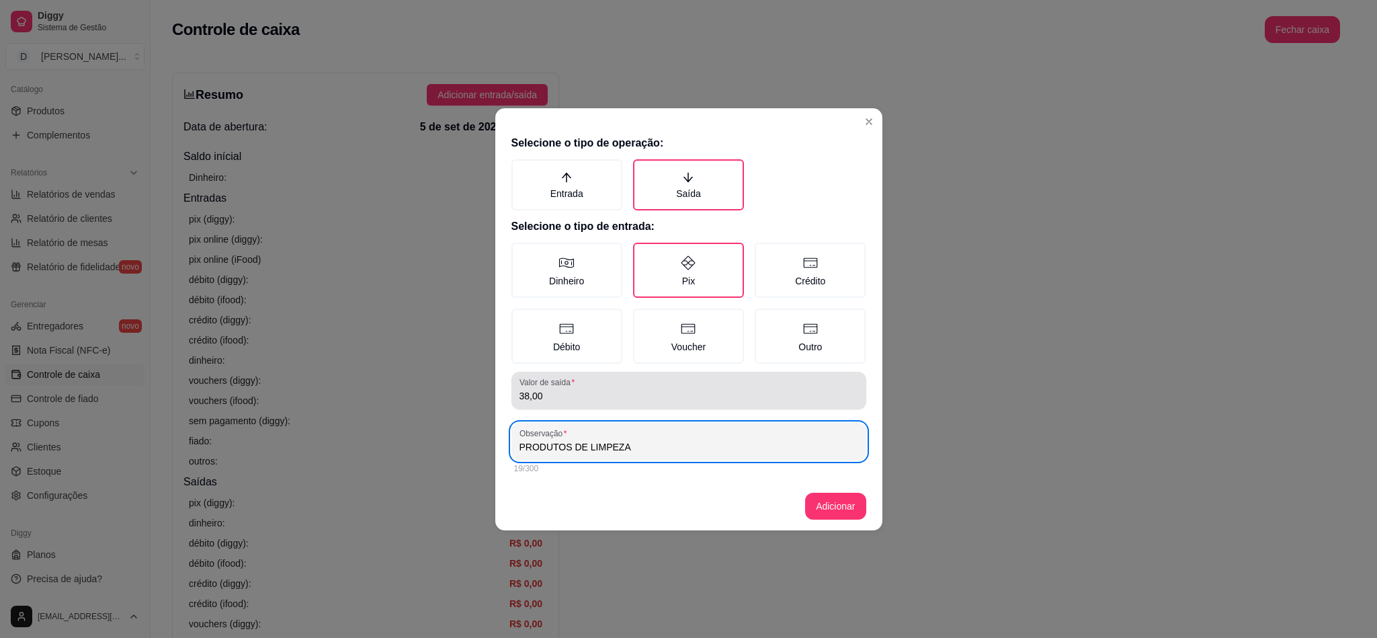
type input "PRODUTOS DE LIMPEZA"
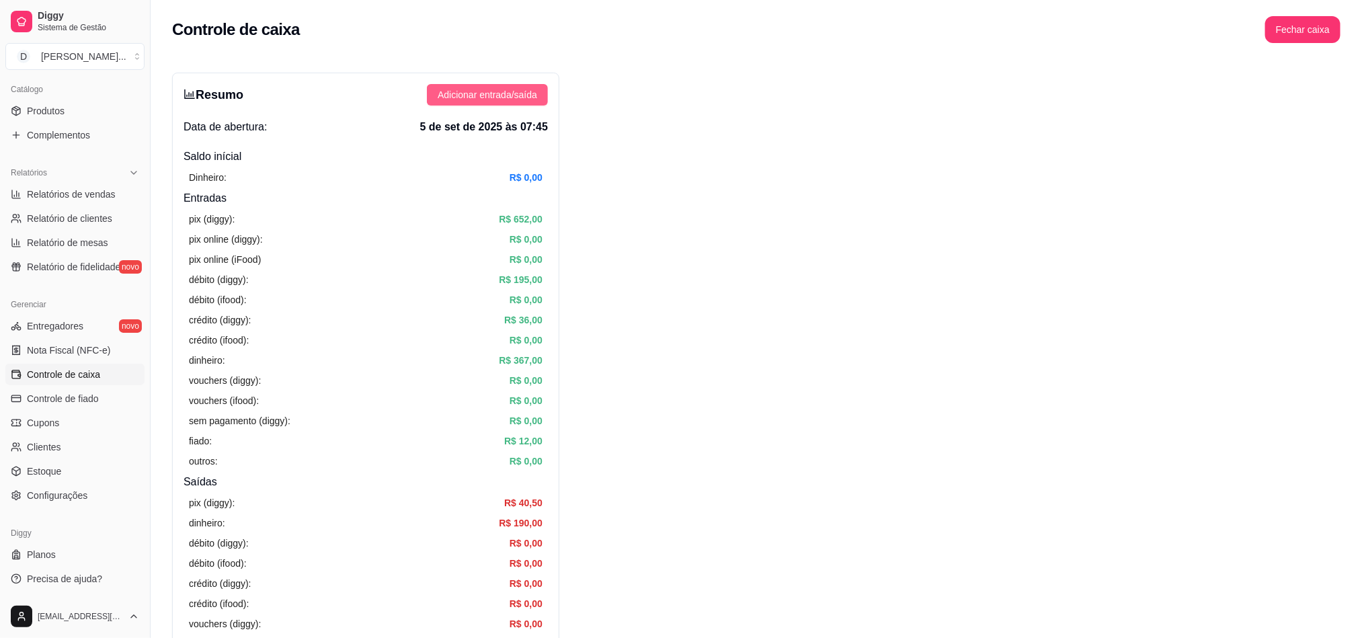
click at [505, 104] on button "Adicionar entrada/saída" at bounding box center [487, 95] width 121 height 22
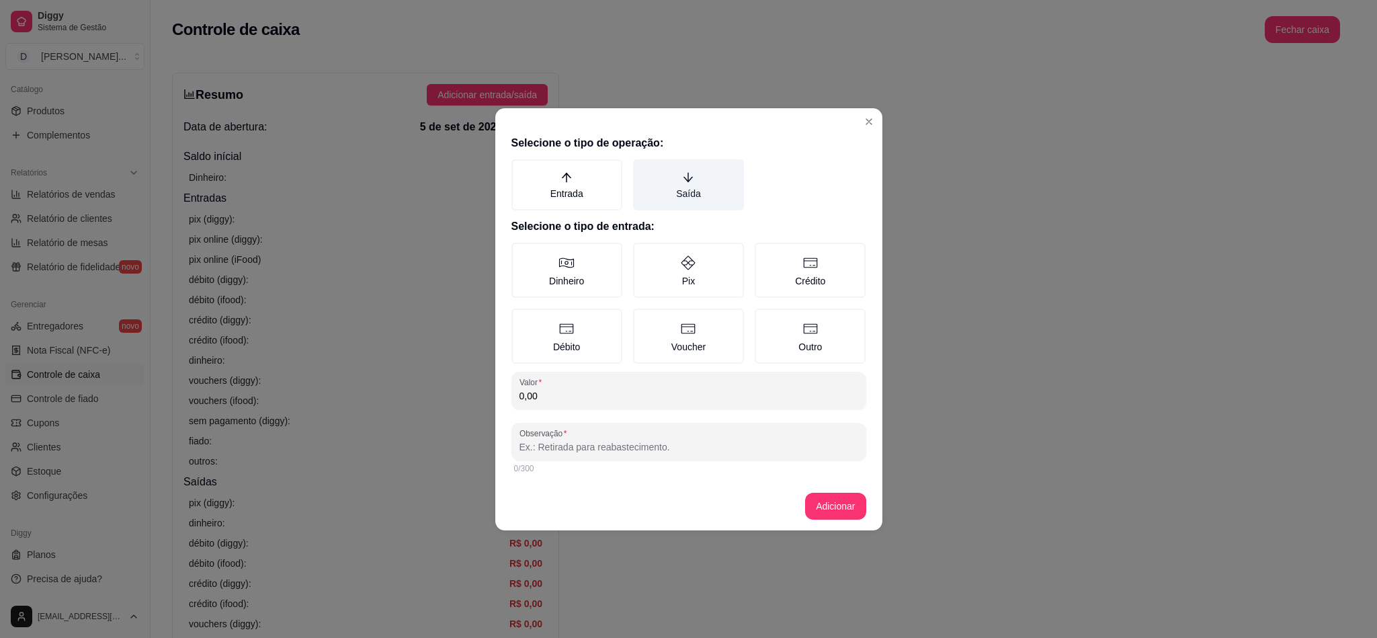
click at [678, 200] on label "Saída" at bounding box center [688, 184] width 111 height 51
click at [643, 169] on button "Saída" at bounding box center [638, 164] width 11 height 11
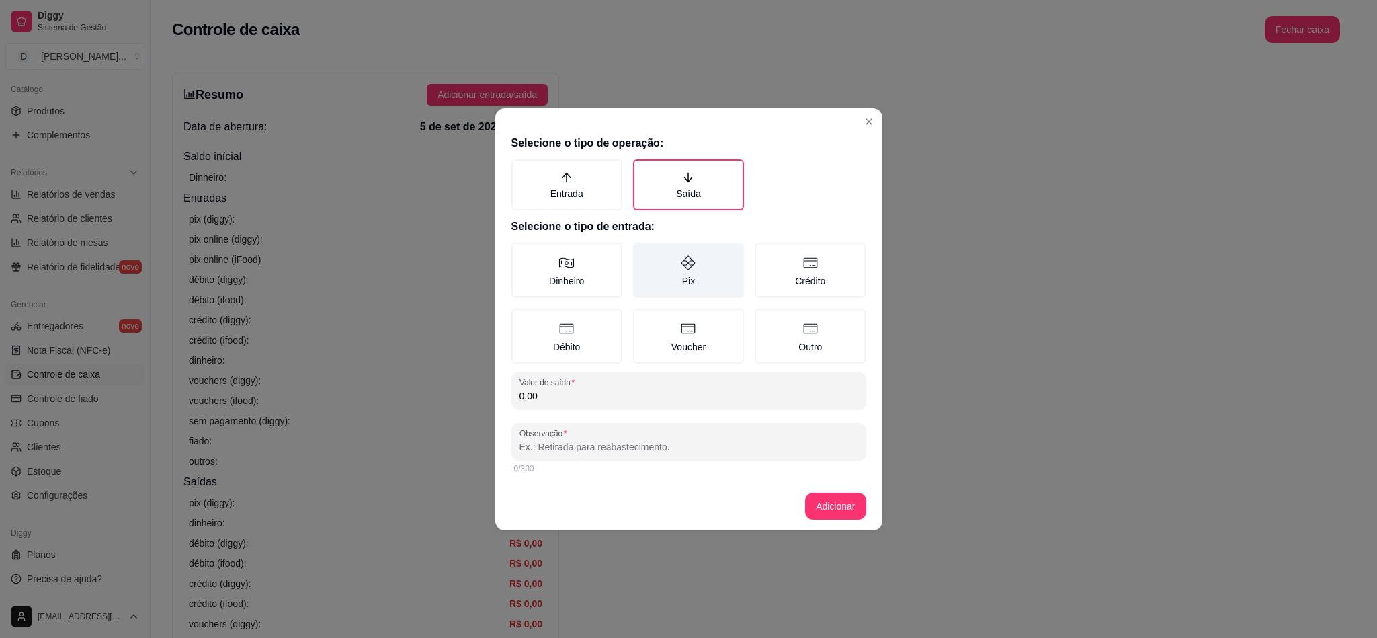
click at [665, 264] on label "Pix" at bounding box center [688, 270] width 111 height 55
click at [643, 253] on button "Pix" at bounding box center [638, 247] width 11 height 11
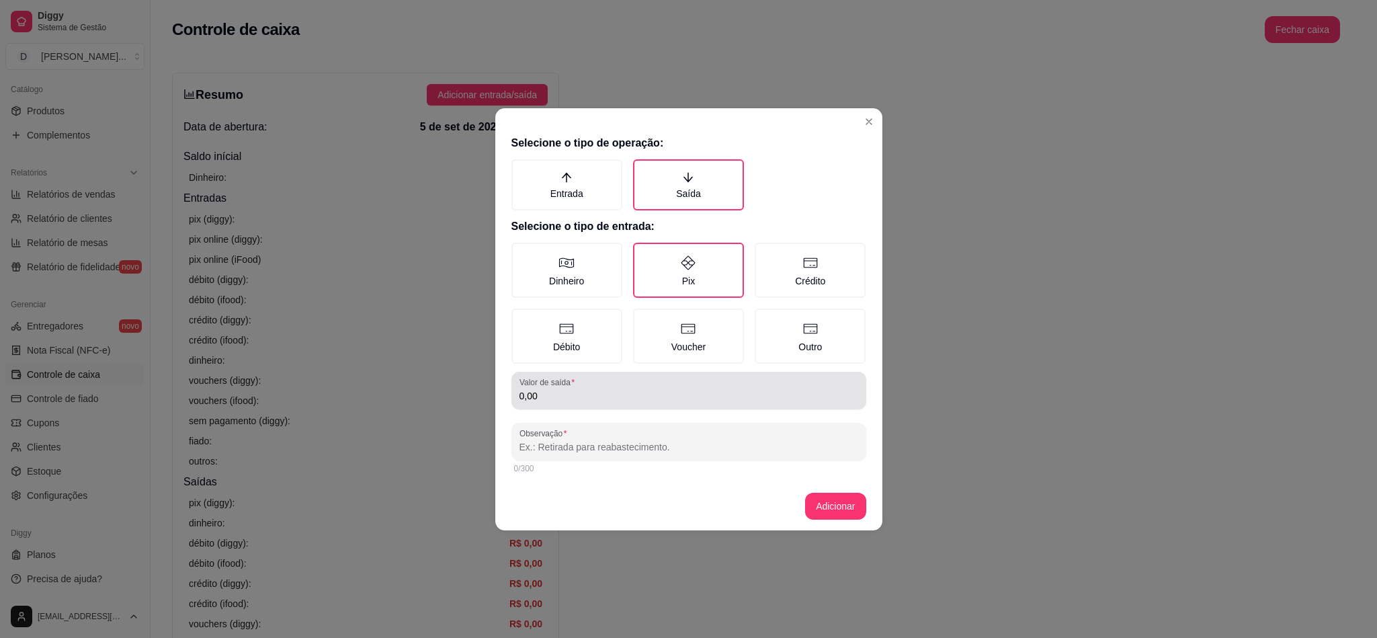
click at [583, 383] on div "0,00" at bounding box center [689, 390] width 339 height 27
type input "629,67"
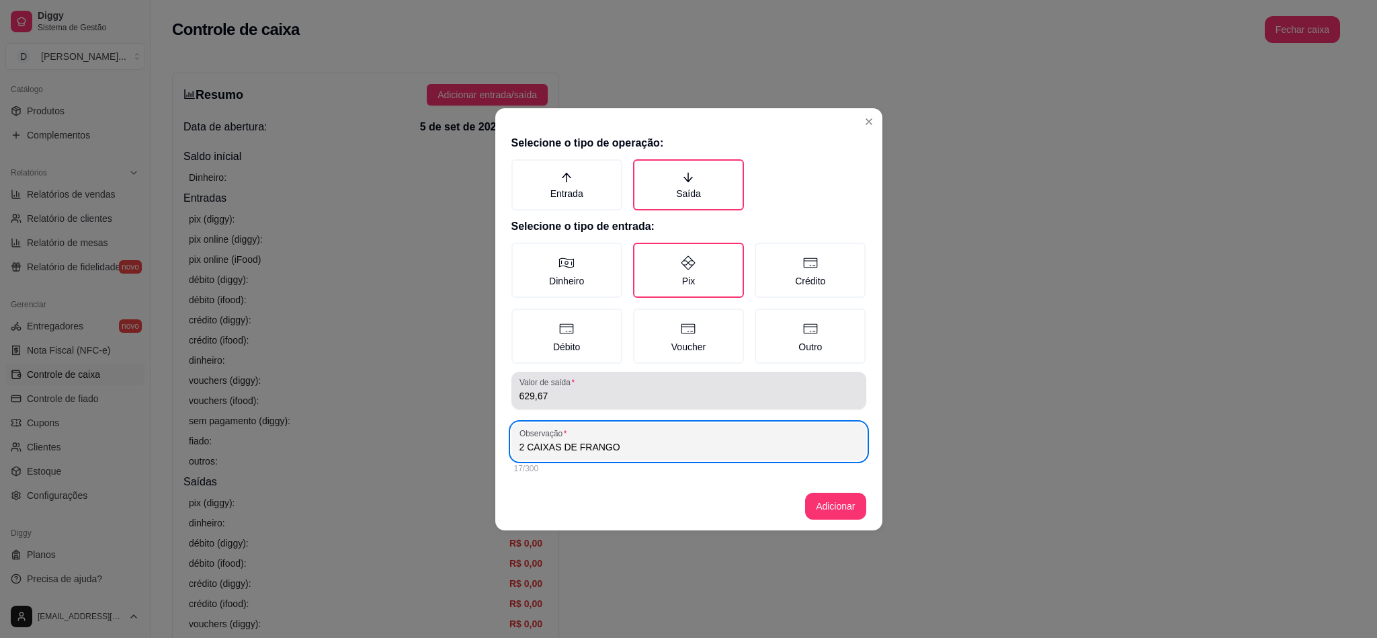
type input "2 CAIXAS DE FRANGO"
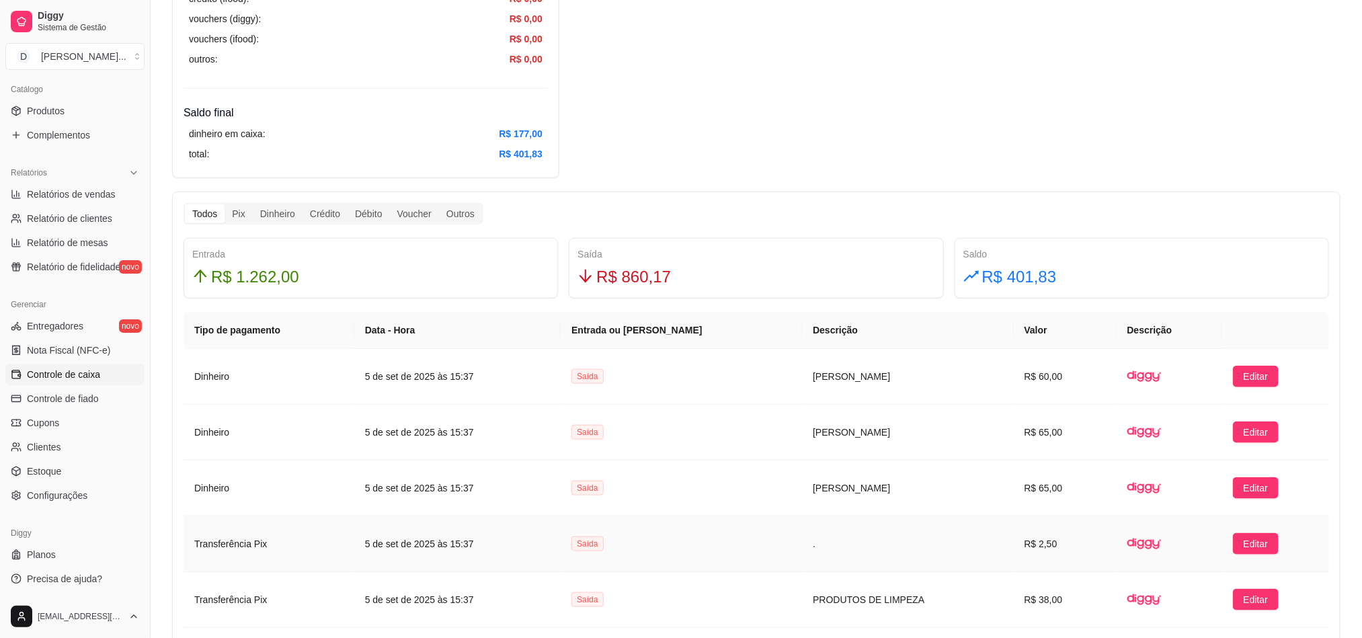
scroll to position [807, 0]
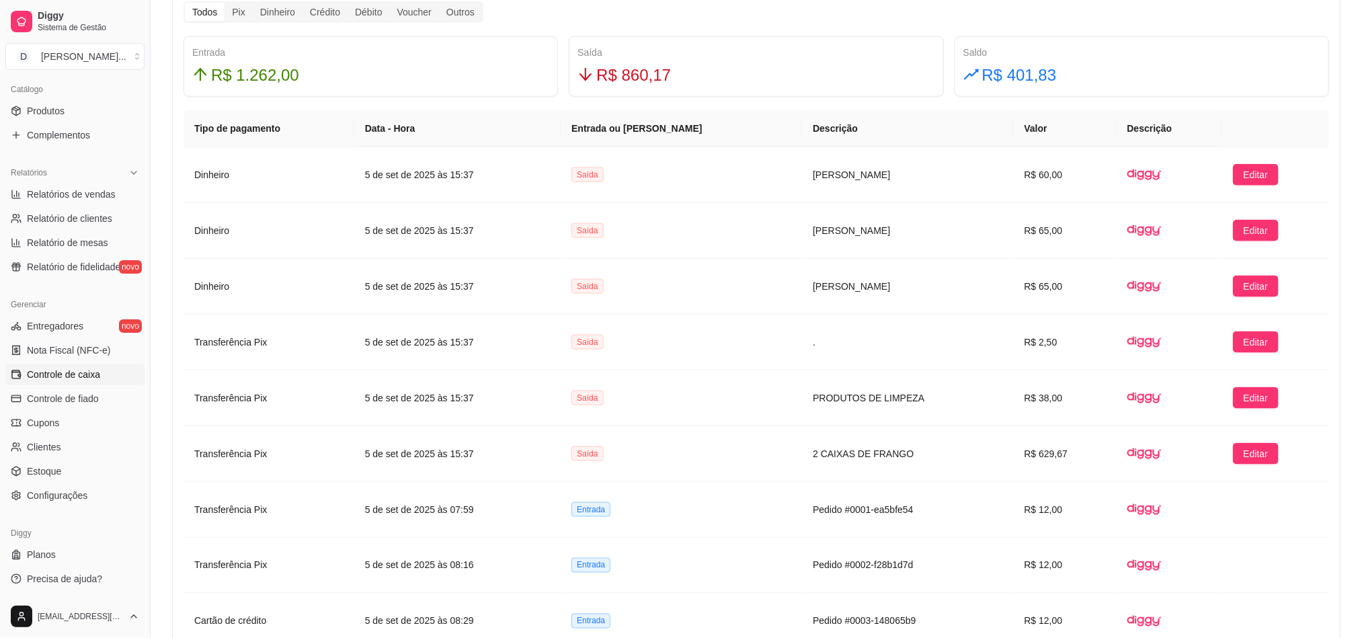
click at [651, 73] on span "R$ 860,17" at bounding box center [633, 76] width 75 height 26
copy span "860,17"
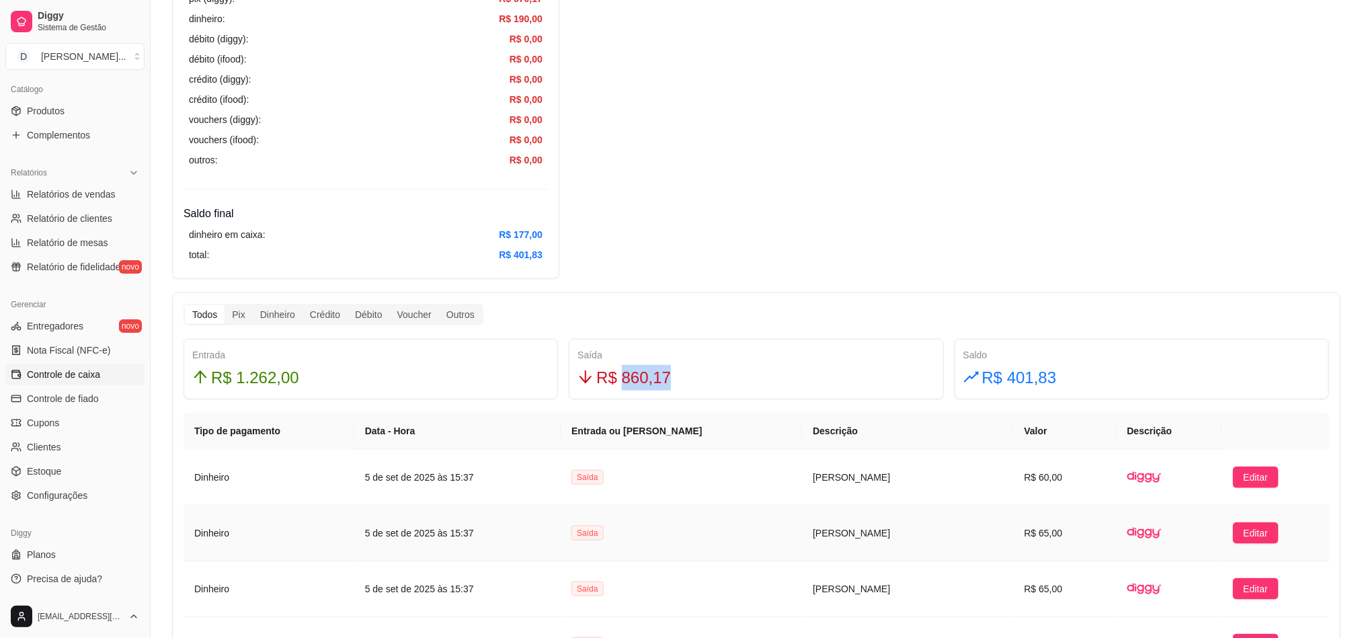
scroll to position [101, 0]
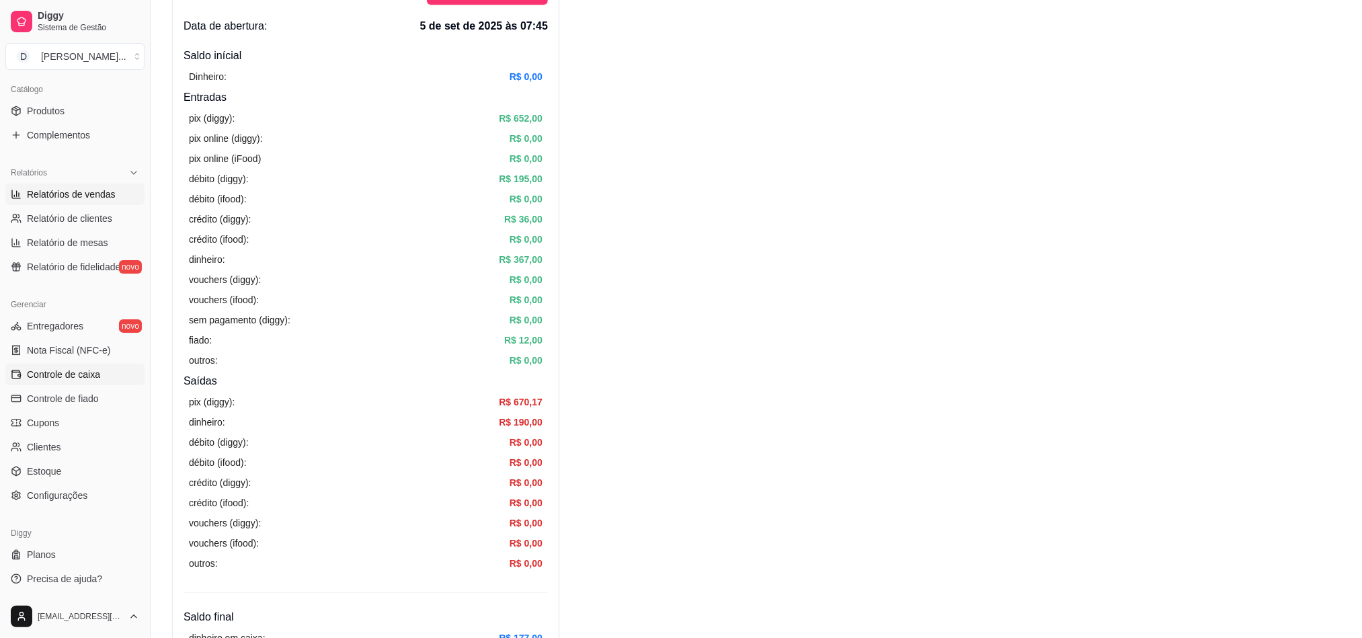
click at [81, 196] on span "Relatórios de vendas" at bounding box center [71, 194] width 89 height 13
select select "ALL"
select select "0"
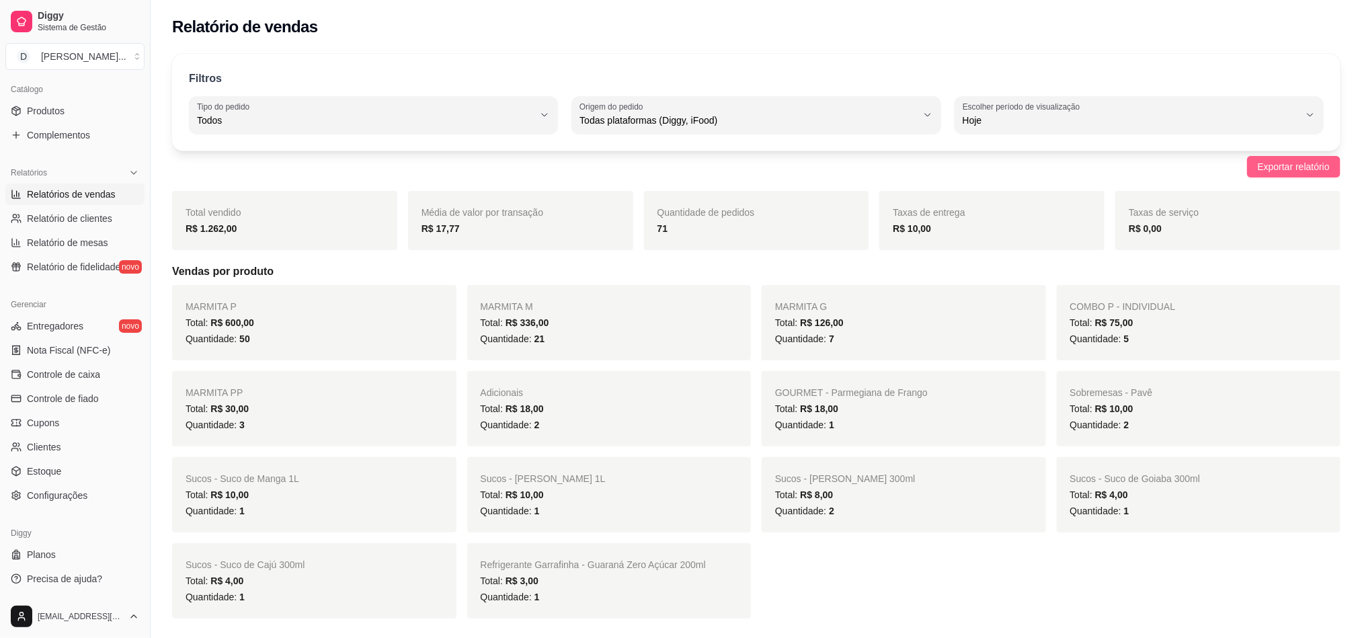
click at [1291, 164] on span "Exportar relatório" at bounding box center [1294, 166] width 72 height 15
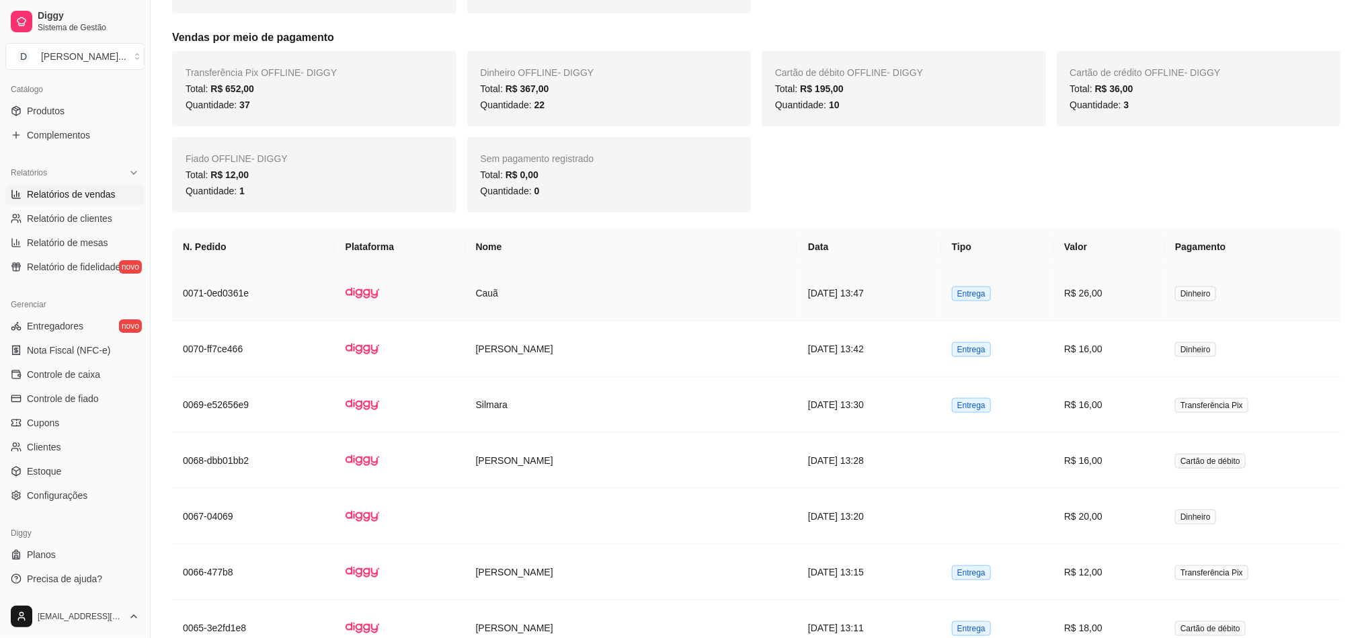
scroll to position [504, 0]
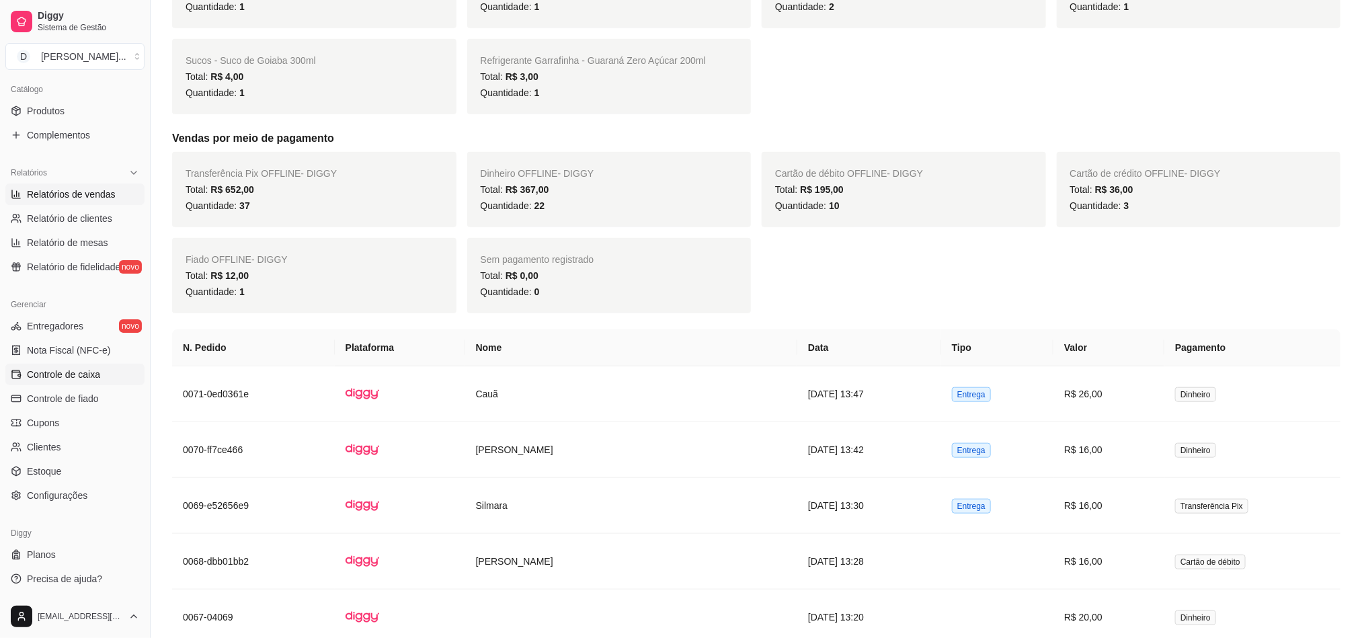
click at [89, 368] on span "Controle de caixa" at bounding box center [63, 374] width 73 height 13
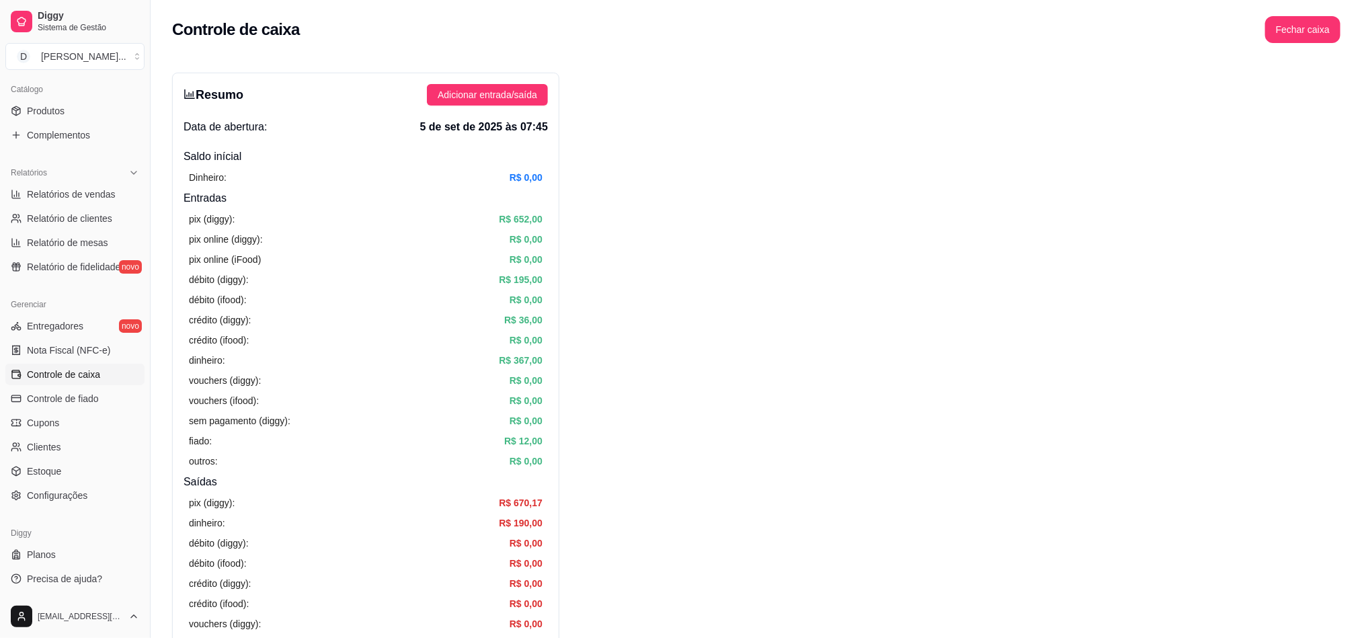
scroll to position [605, 0]
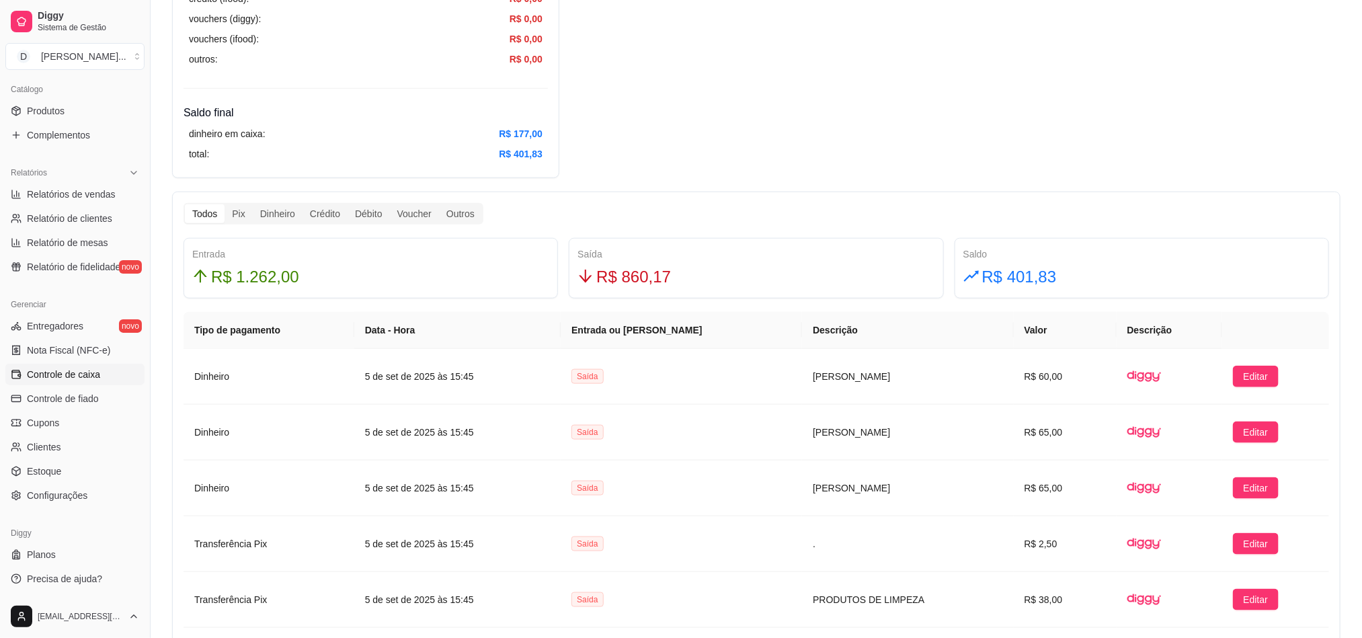
click at [259, 225] on div "Todos Pix Dinheiro Crédito Débito Voucher Outros" at bounding box center [334, 214] width 300 height 22
click at [264, 216] on div "Dinheiro" at bounding box center [278, 213] width 50 height 19
click at [253, 204] on input "Dinheiro" at bounding box center [253, 204] width 0 height 0
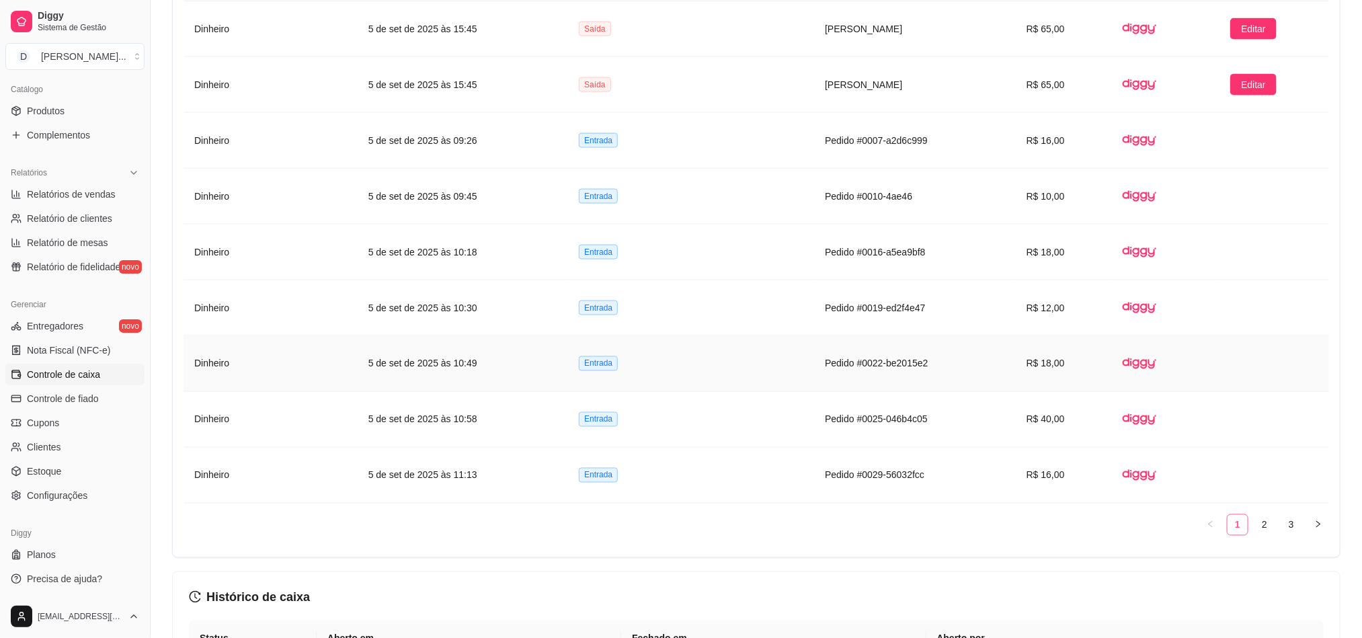
scroll to position [1109, 0]
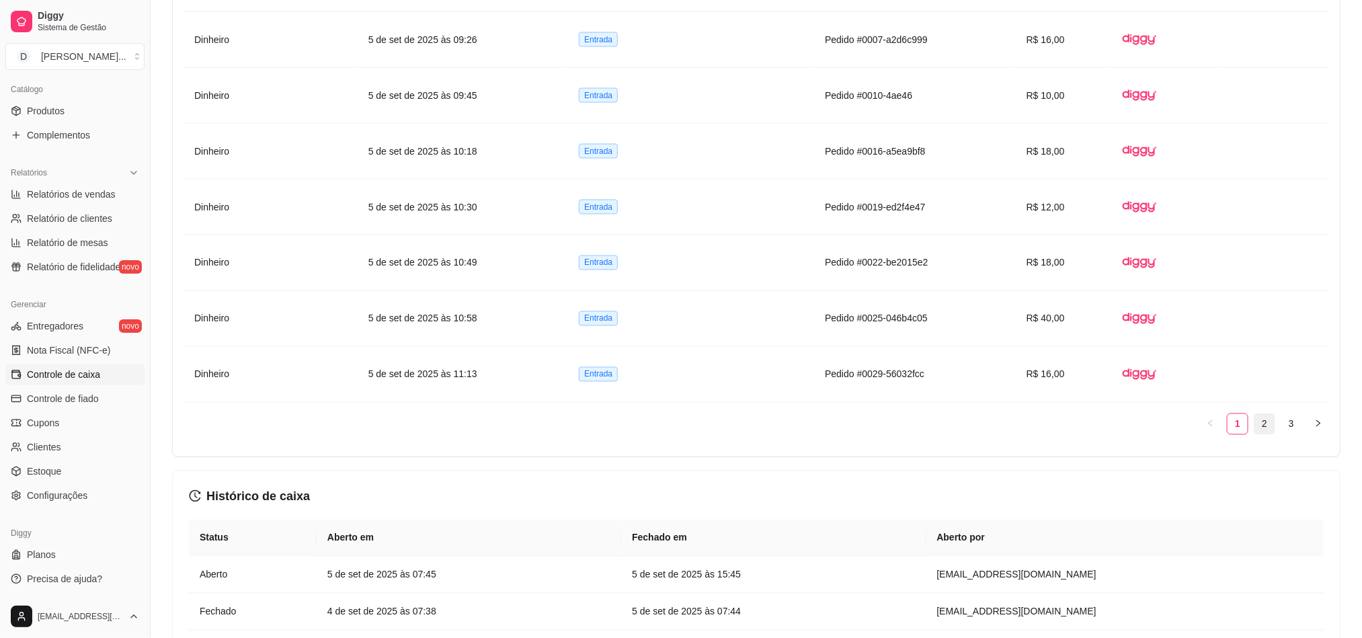
click at [1262, 430] on link "2" at bounding box center [1264, 424] width 20 height 20
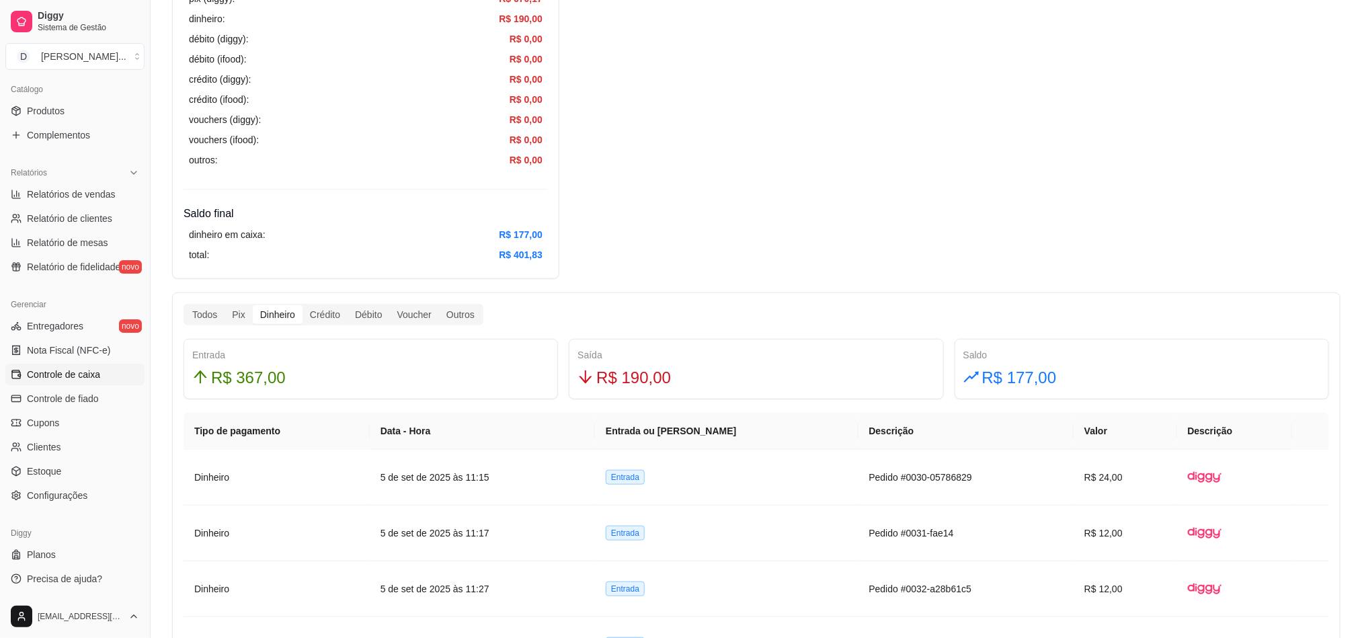
scroll to position [101, 0]
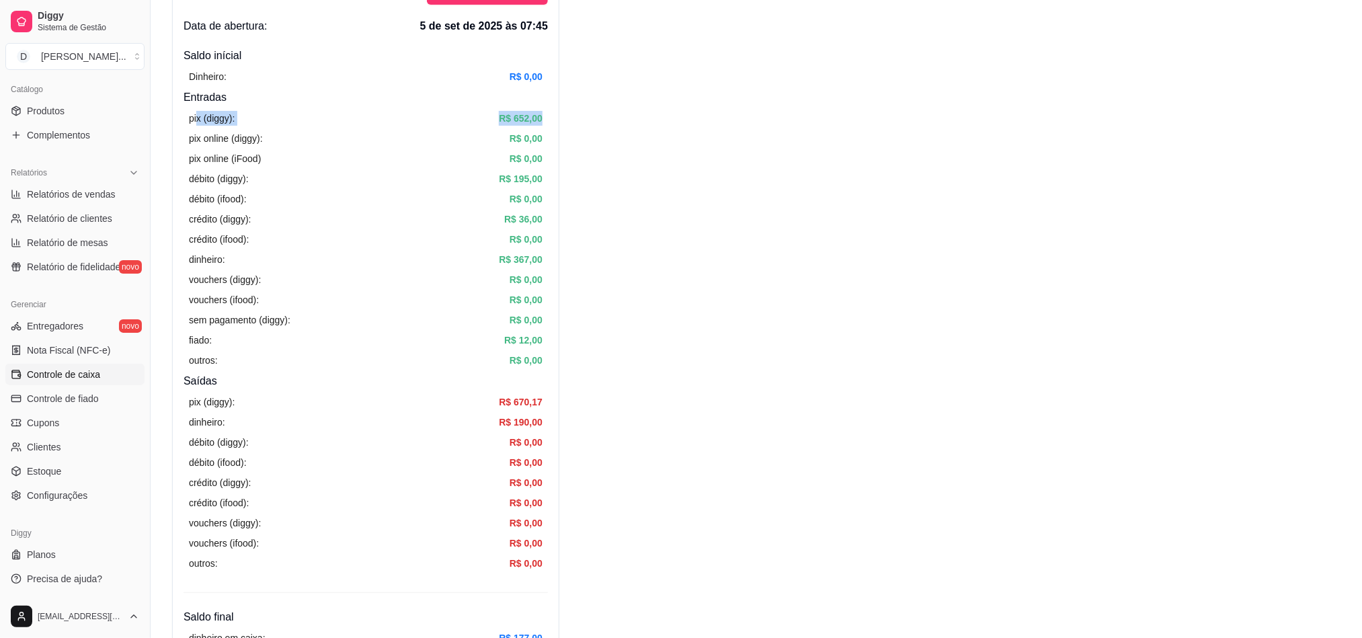
drag, startPoint x: 198, startPoint y: 119, endPoint x: 547, endPoint y: 120, distance: 348.9
click at [547, 120] on div "Resumo Adicionar entrada/saída Data de abertura: 5 de set de 2025 às 07:45 Sald…" at bounding box center [365, 327] width 387 height 710
drag, startPoint x: 538, startPoint y: 263, endPoint x: 489, endPoint y: 260, distance: 49.8
click at [489, 260] on div "dinheiro: R$ 367,00" at bounding box center [366, 259] width 354 height 15
click at [524, 115] on article "R$ 652,00" at bounding box center [521, 118] width 44 height 15
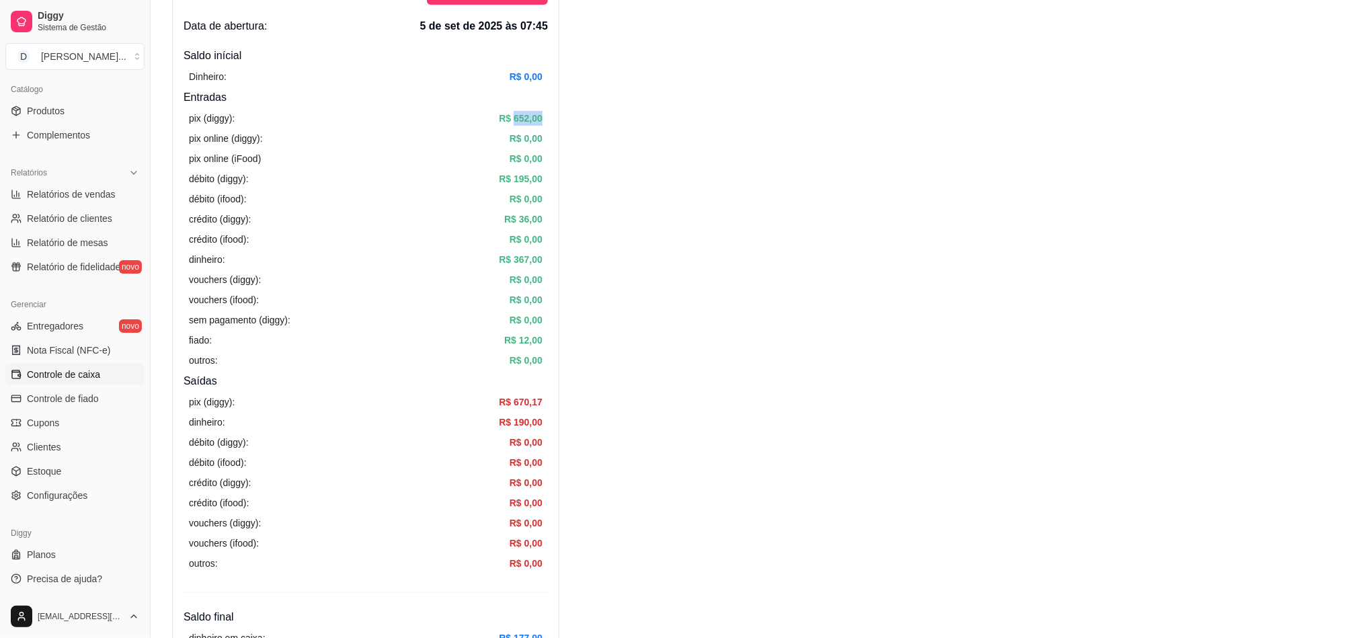
click at [524, 115] on article "R$ 652,00" at bounding box center [521, 118] width 44 height 15
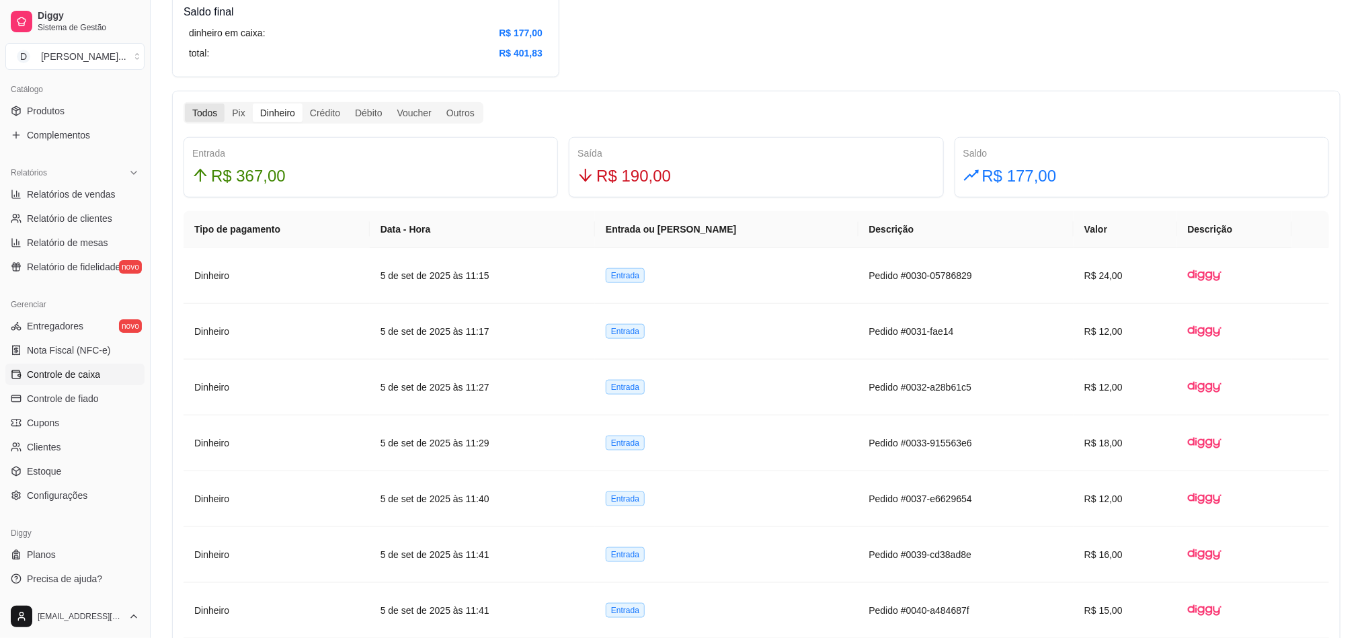
click at [206, 114] on div "Todos" at bounding box center [205, 113] width 40 height 19
click at [185, 104] on input "Todos" at bounding box center [185, 104] width 0 height 0
click at [246, 325] on article "Transferência Pix" at bounding box center [276, 331] width 165 height 15
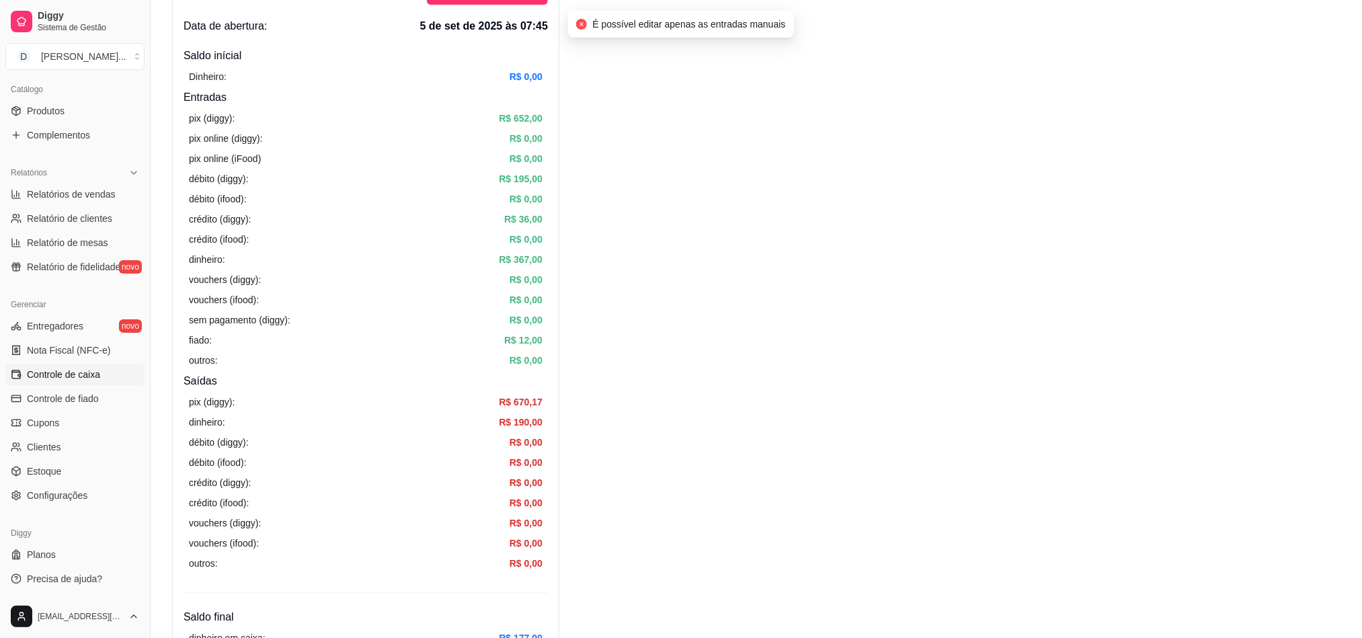
scroll to position [0, 0]
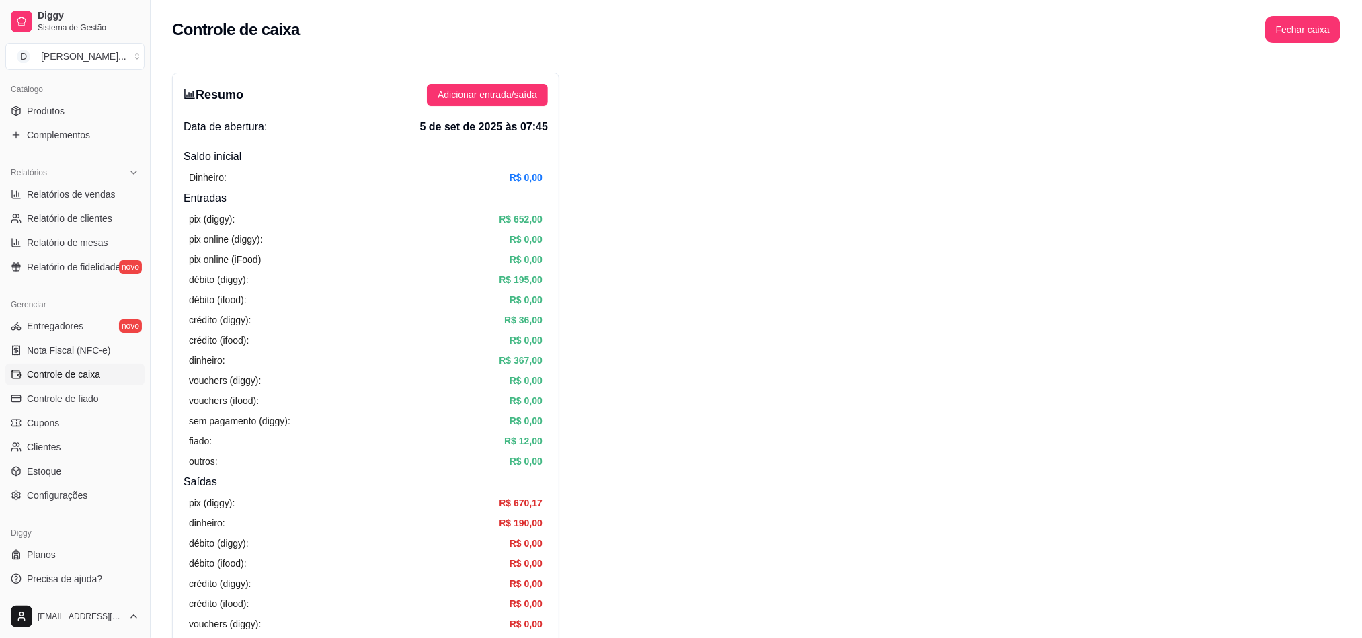
click at [458, 245] on div "pix online (diggy): R$ 0,00" at bounding box center [366, 239] width 354 height 15
click at [471, 112] on div "Resumo Adicionar entrada/saída Data de abertura: 5 de set de 2025 às 07:45 Sald…" at bounding box center [365, 428] width 387 height 710
click at [471, 101] on span "Adicionar entrada/saída" at bounding box center [487, 94] width 99 height 15
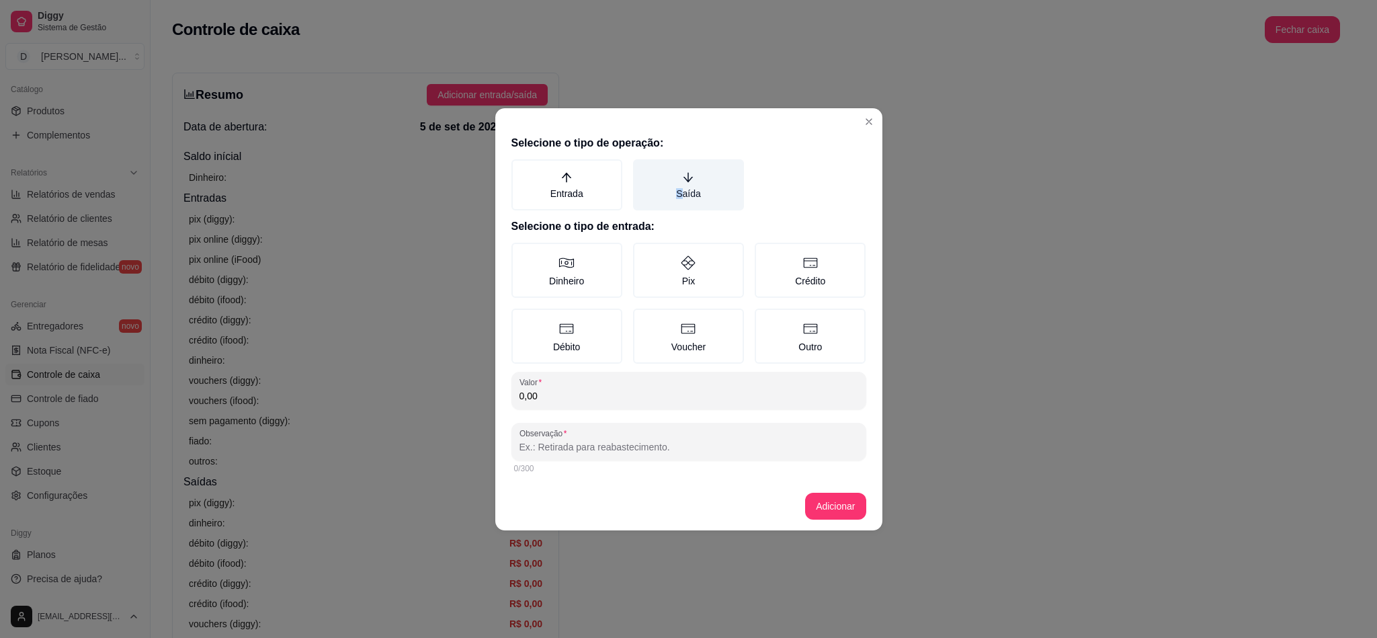
click at [680, 188] on label "Saída" at bounding box center [688, 184] width 111 height 51
click at [577, 288] on label "Dinheiro" at bounding box center [567, 270] width 111 height 55
click at [522, 253] on button "Dinheiro" at bounding box center [516, 247] width 11 height 11
click at [581, 372] on div "Valor 0,00" at bounding box center [689, 391] width 355 height 38
click at [646, 206] on label "Saída" at bounding box center [688, 184] width 111 height 51
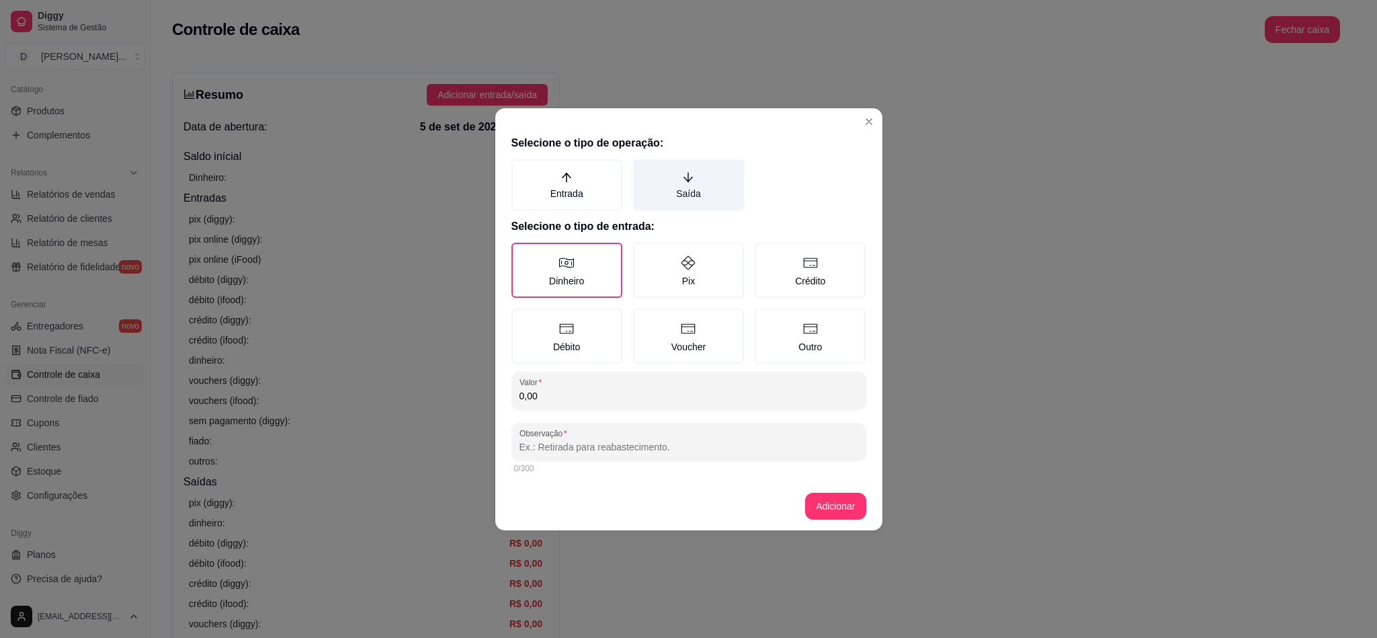
click at [643, 169] on button "Saída" at bounding box center [638, 164] width 11 height 11
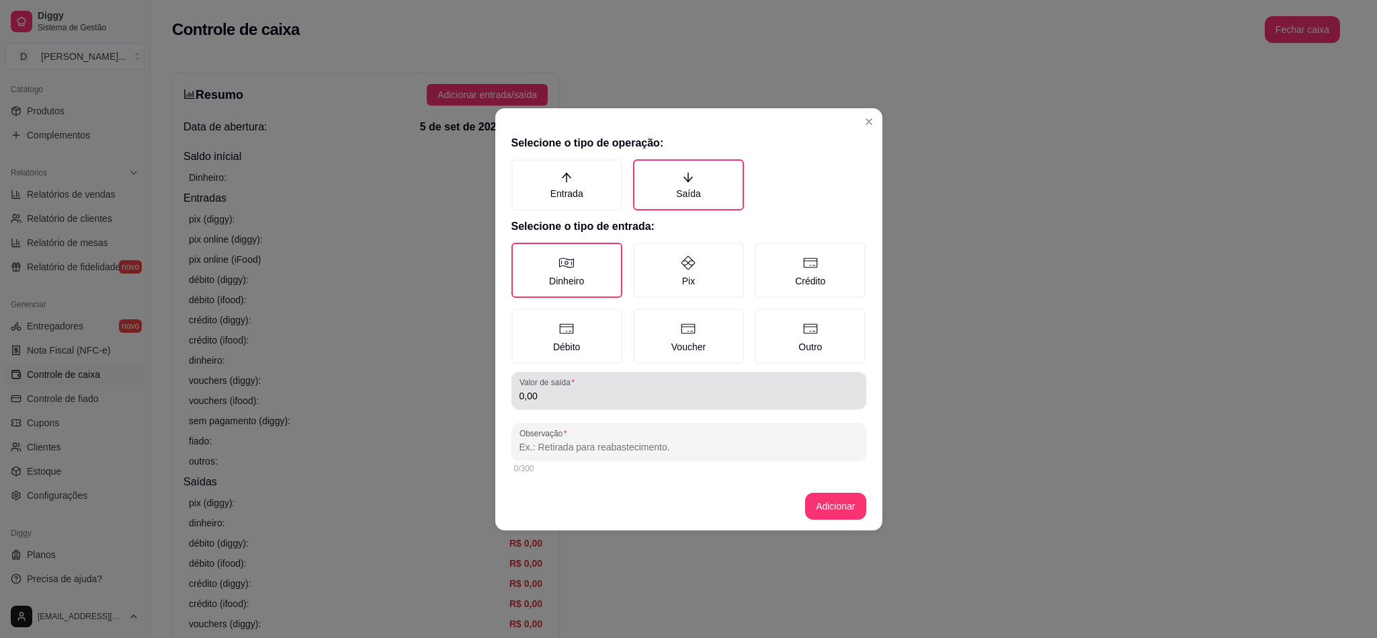
click at [573, 382] on label "Valor de saída" at bounding box center [550, 381] width 60 height 11
click at [573, 389] on input "0,00" at bounding box center [689, 395] width 339 height 13
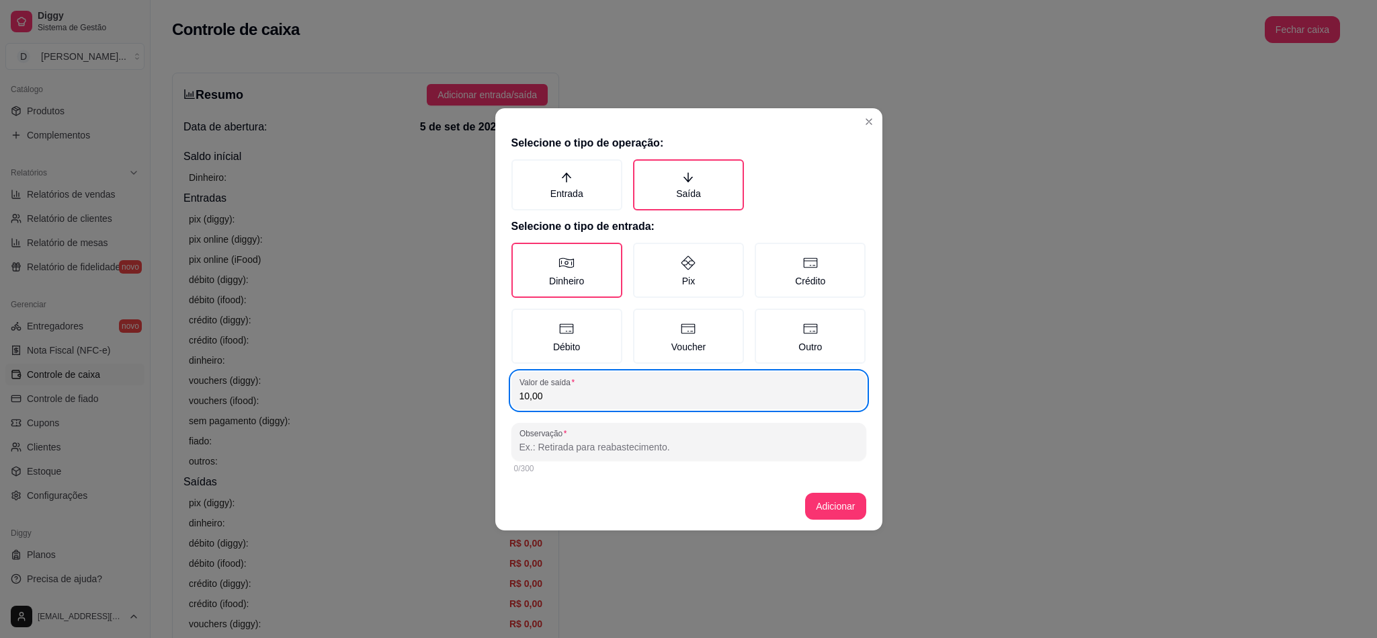
type input "10,00"
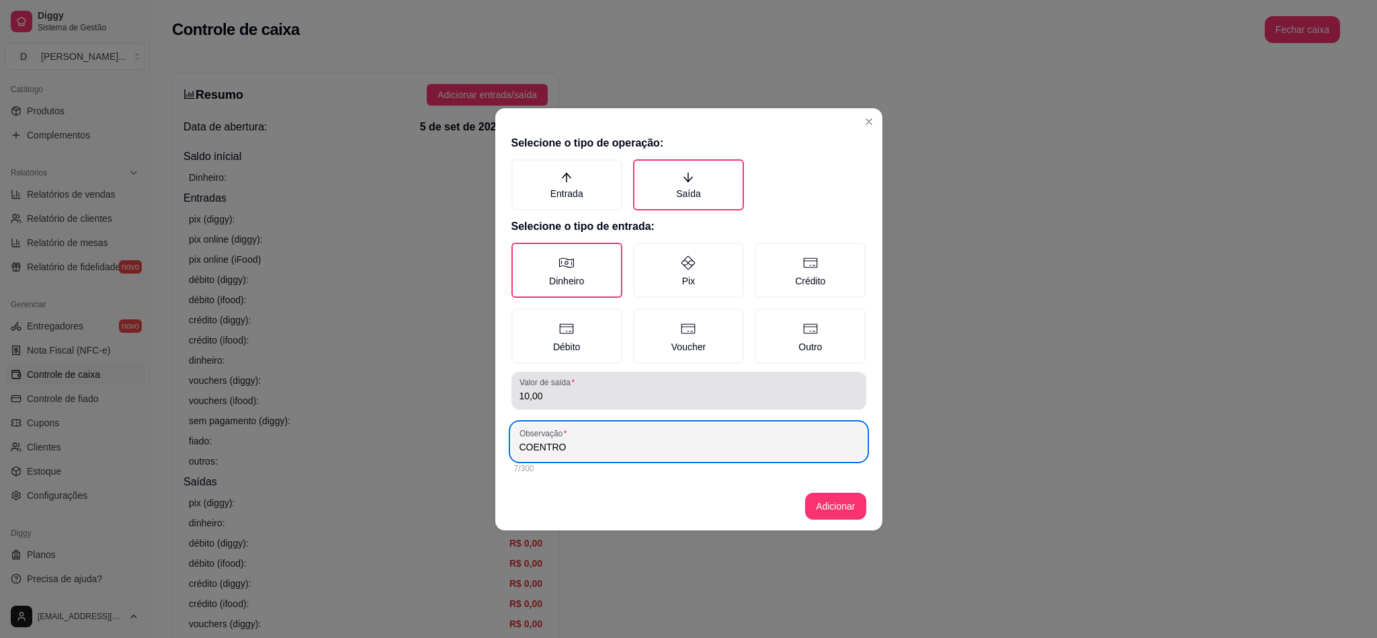
type input "COENTRO"
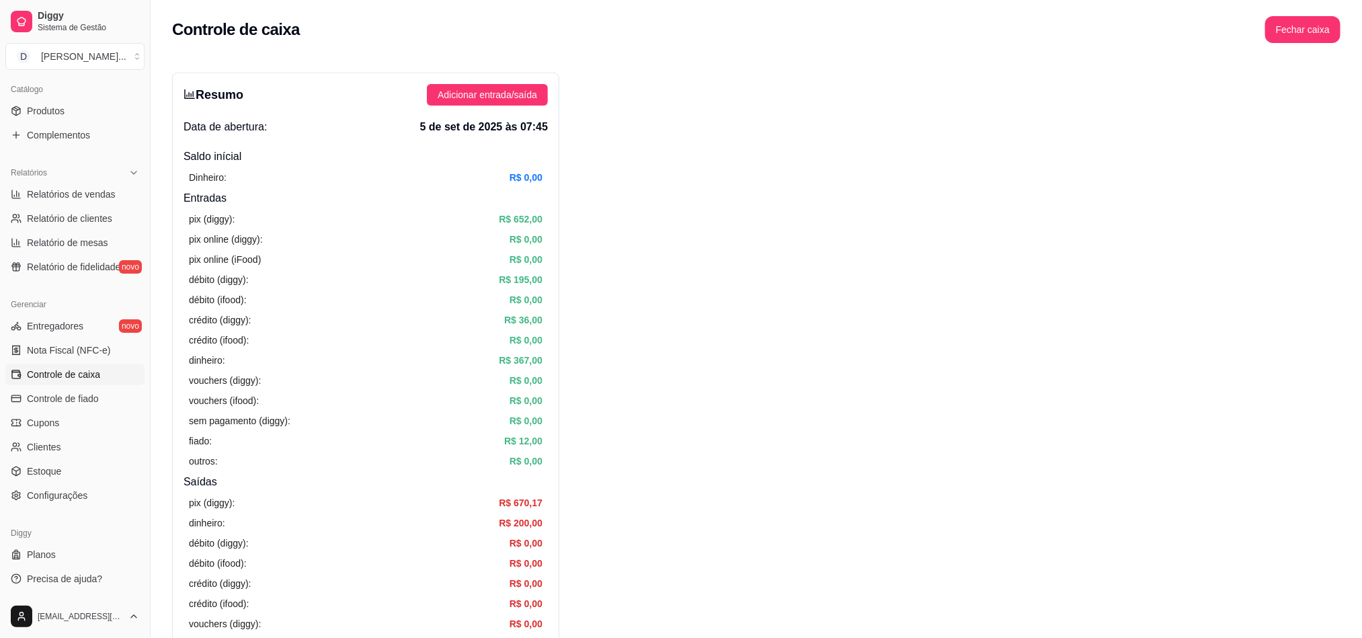
click at [539, 106] on div "Resumo Adicionar entrada/saída Data de abertura: 5 de set de 2025 às 07:45 Sald…" at bounding box center [365, 428] width 387 height 710
click at [533, 93] on span "Adicionar entrada/saída" at bounding box center [487, 94] width 99 height 15
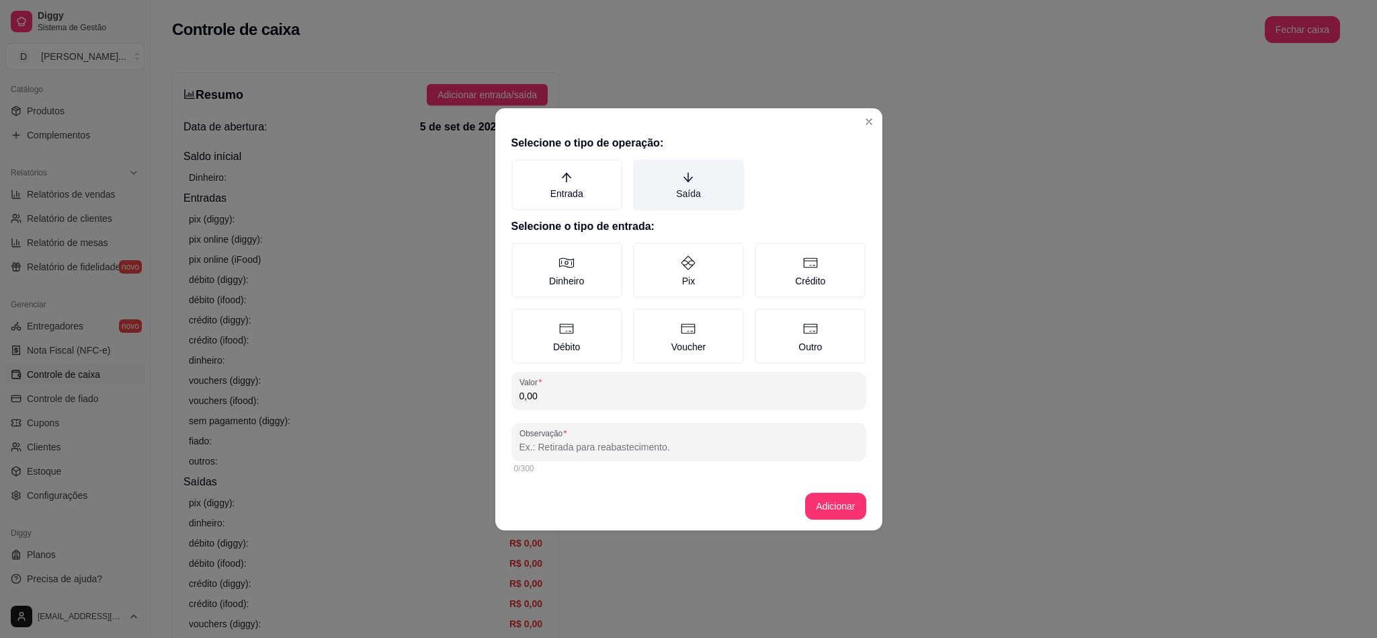
click at [700, 175] on label "Saída" at bounding box center [688, 184] width 111 height 51
click at [643, 169] on button "Saída" at bounding box center [638, 164] width 11 height 11
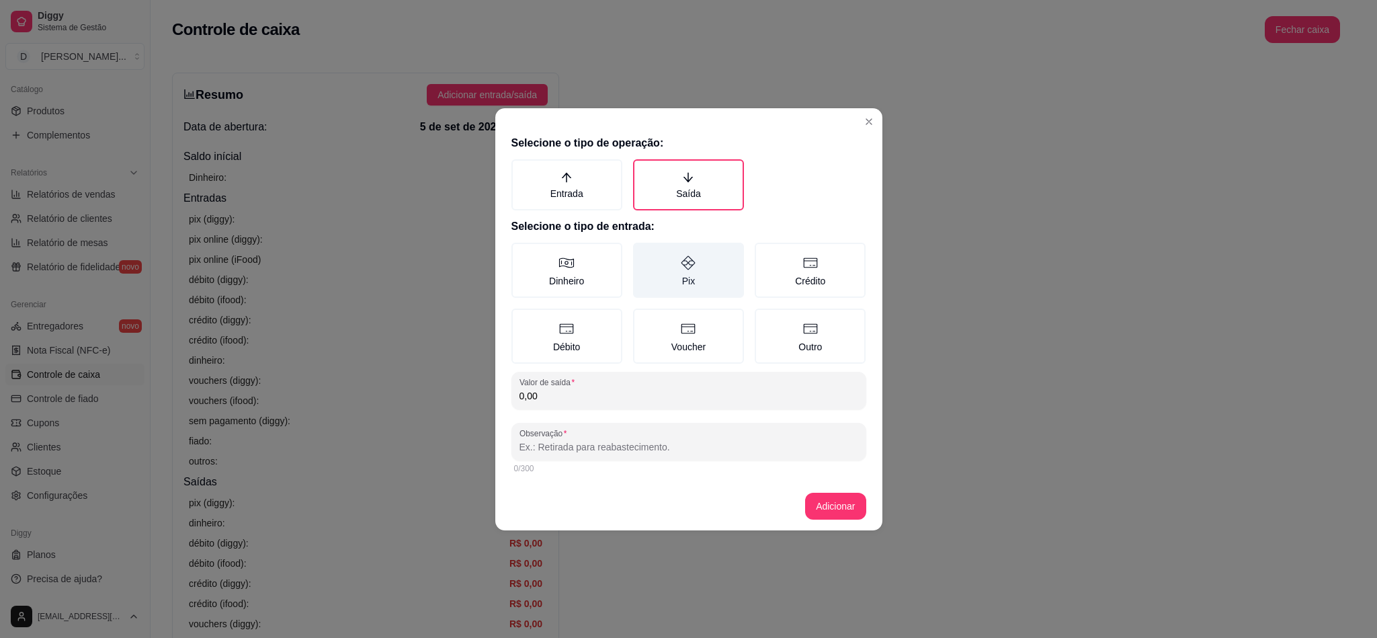
click at [698, 268] on label "Pix" at bounding box center [688, 270] width 111 height 55
click at [643, 253] on button "Pix" at bounding box center [638, 247] width 11 height 11
click at [575, 405] on div "Valor de saída 0,00" at bounding box center [689, 391] width 355 height 38
type input "90,00"
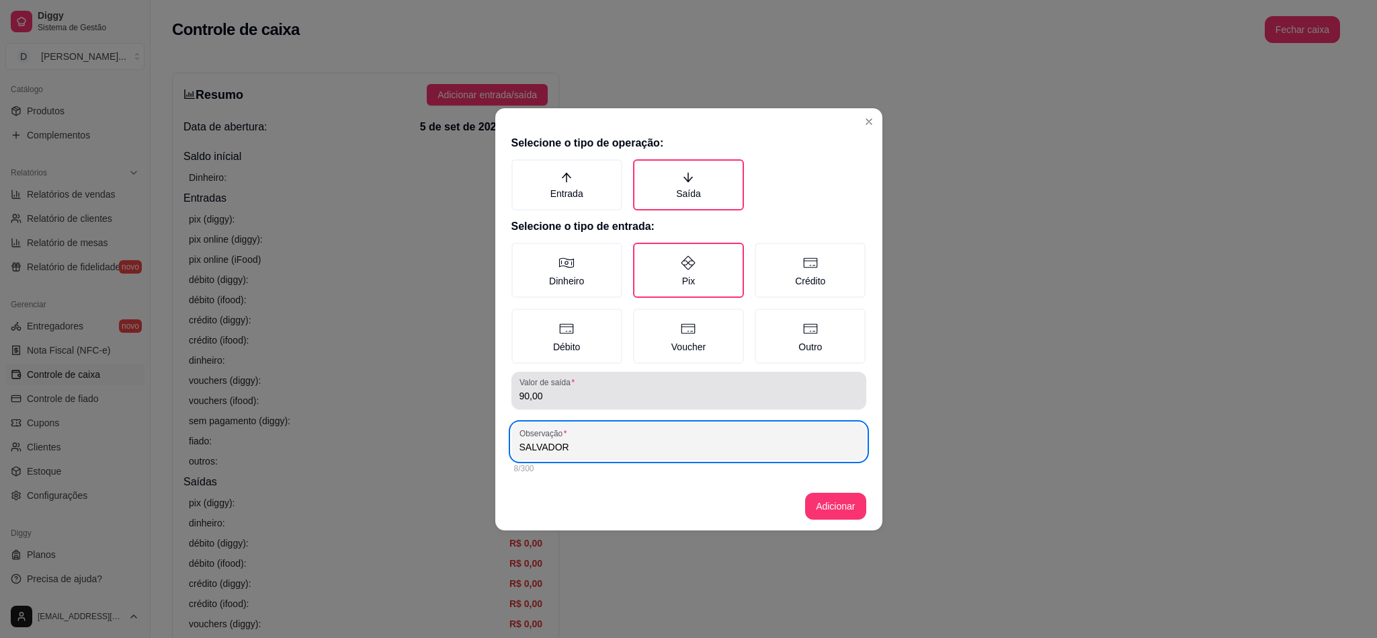
type input "SALVADOR"
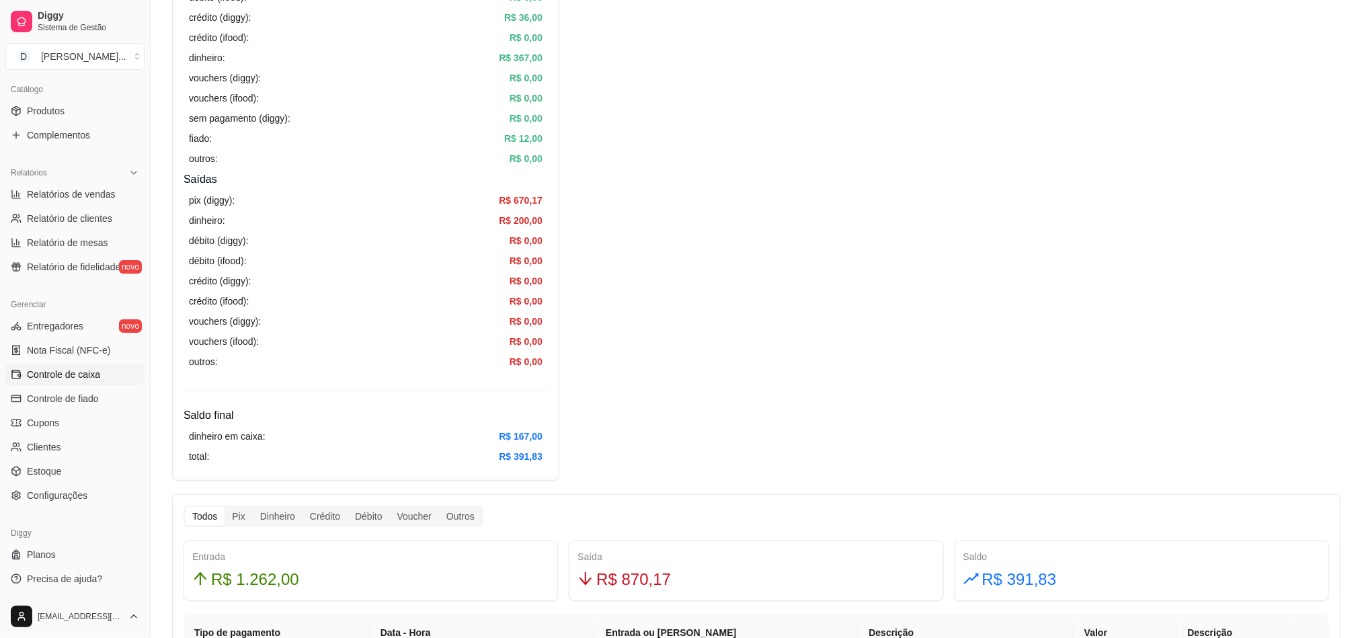
scroll to position [403, 0]
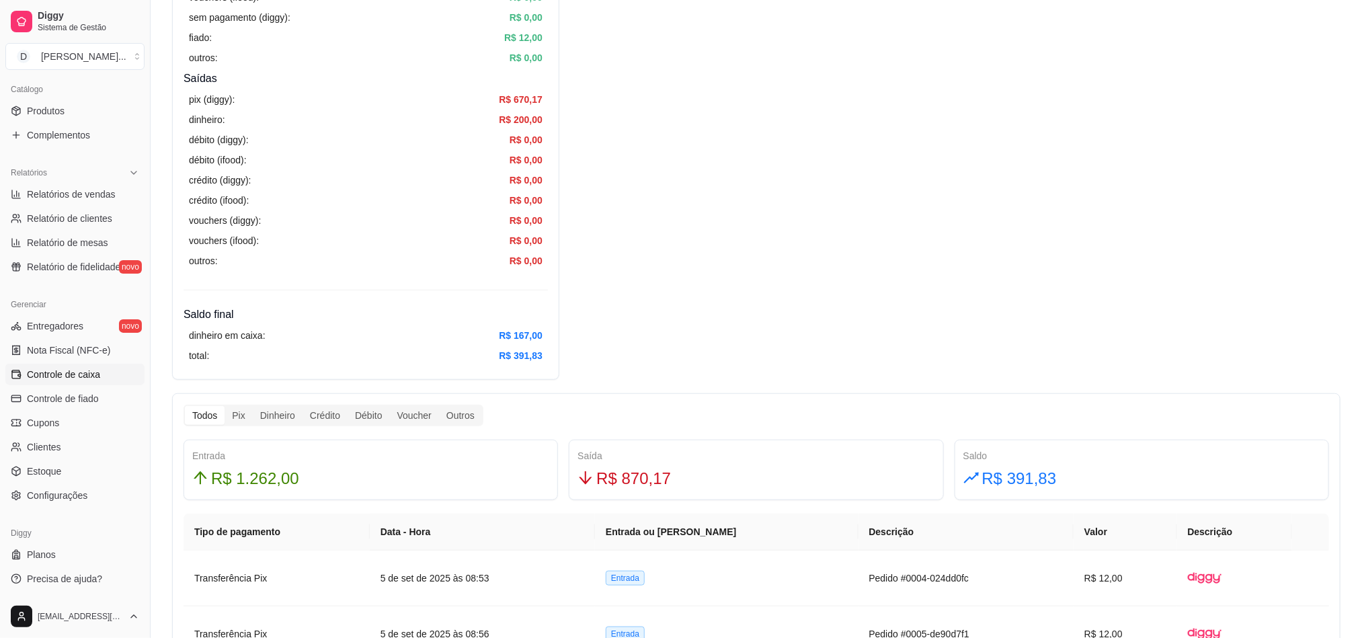
click at [632, 475] on span "R$ 870,17" at bounding box center [633, 479] width 75 height 26
click at [632, 475] on span "R$ 960,17" at bounding box center [633, 479] width 75 height 26
copy span "960,17"
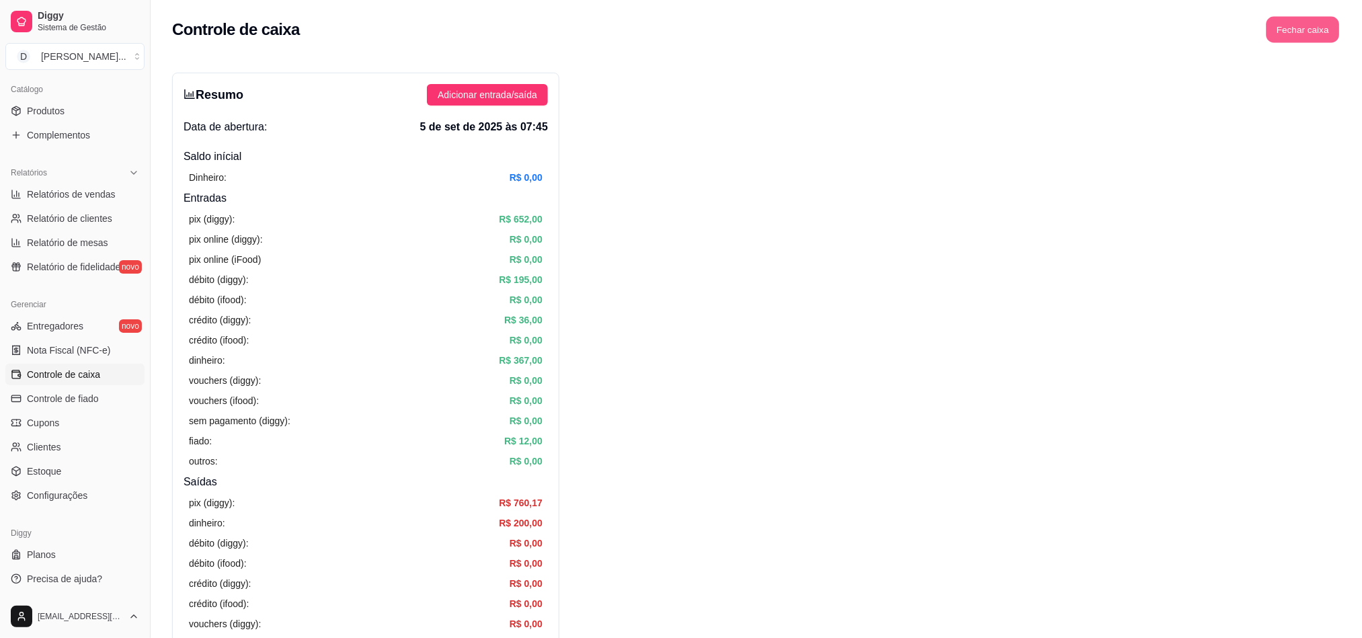
click at [1276, 42] on button "Fechar caixa" at bounding box center [1302, 30] width 73 height 26
click at [1338, 112] on span "Sim" at bounding box center [1340, 119] width 16 height 15
